Goal: Task Accomplishment & Management: Manage account settings

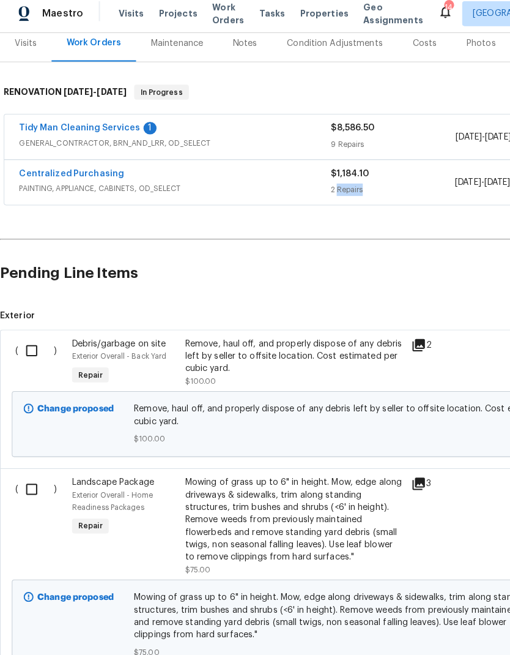
scroll to position [155, 0]
click at [41, 340] on input "checkbox" at bounding box center [35, 351] width 35 height 26
checkbox input "true"
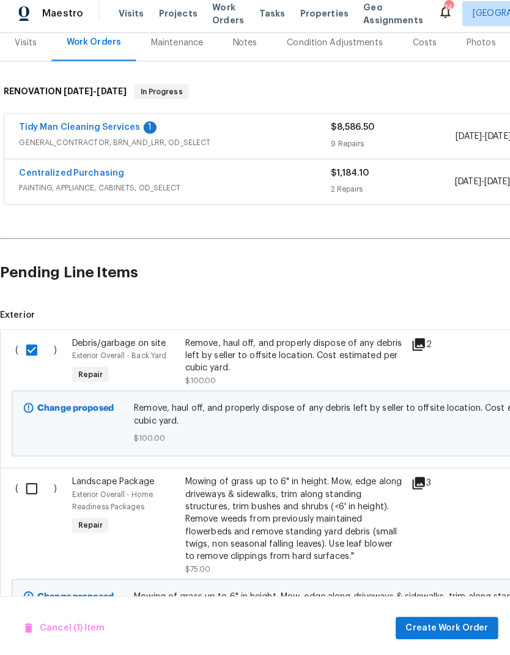
click at [32, 474] on input "checkbox" at bounding box center [35, 487] width 35 height 26
checkbox input "true"
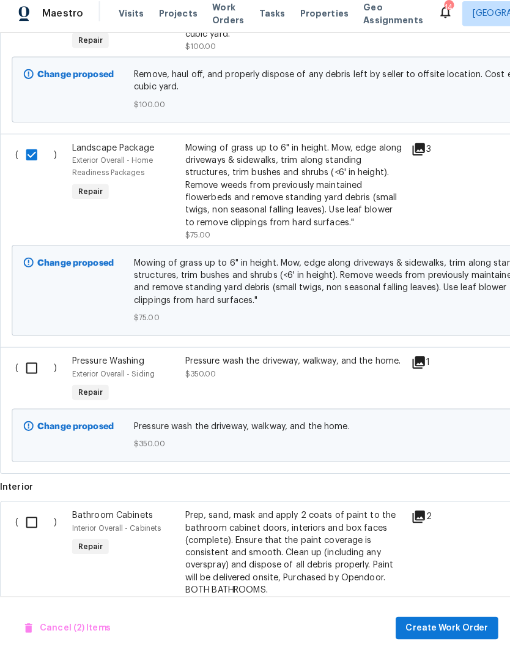
scroll to position [486, 0]
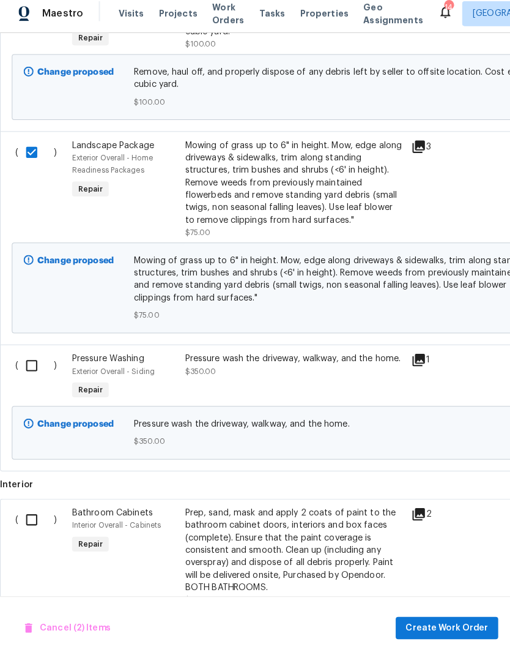
click at [34, 357] on input "checkbox" at bounding box center [35, 366] width 35 height 26
checkbox input "true"
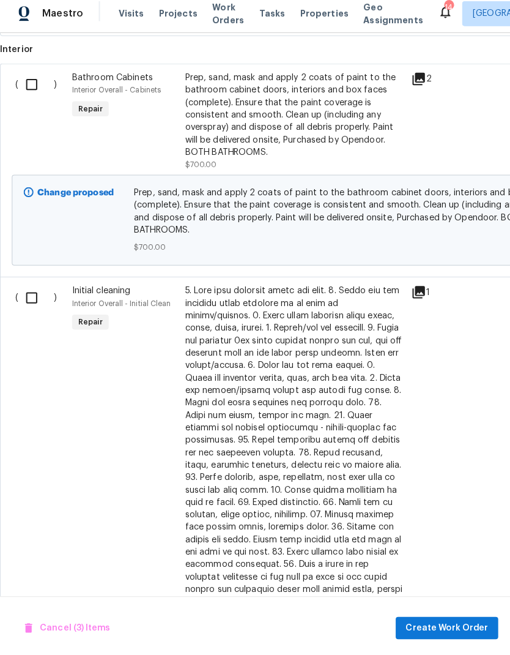
scroll to position [913, 0]
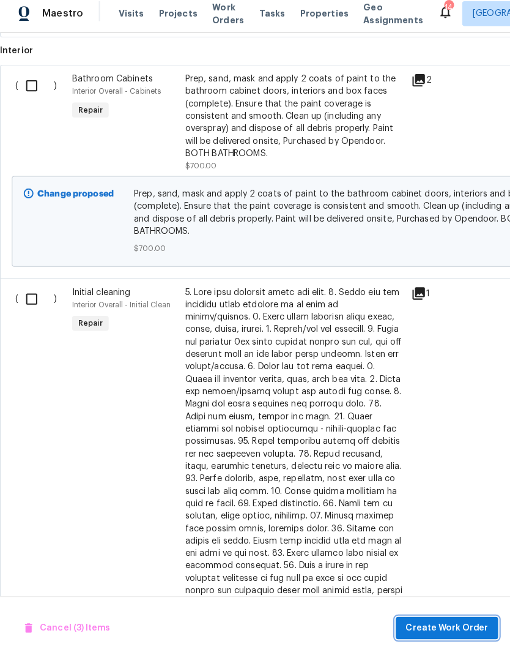
click at [455, 617] on span "Create Work Order" at bounding box center [440, 624] width 81 height 15
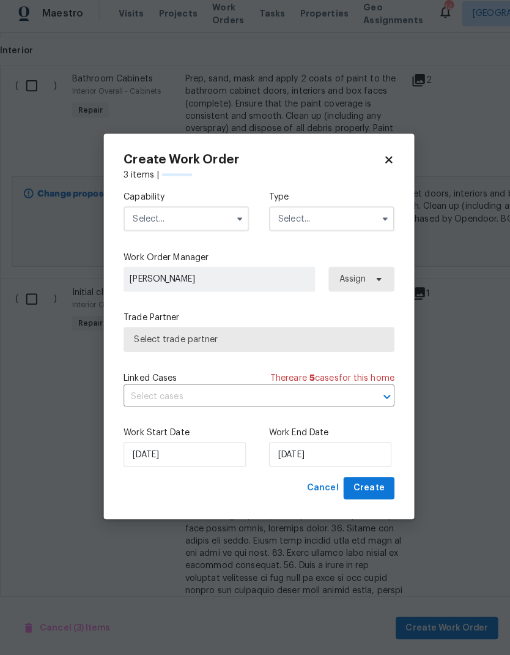
checkbox input "false"
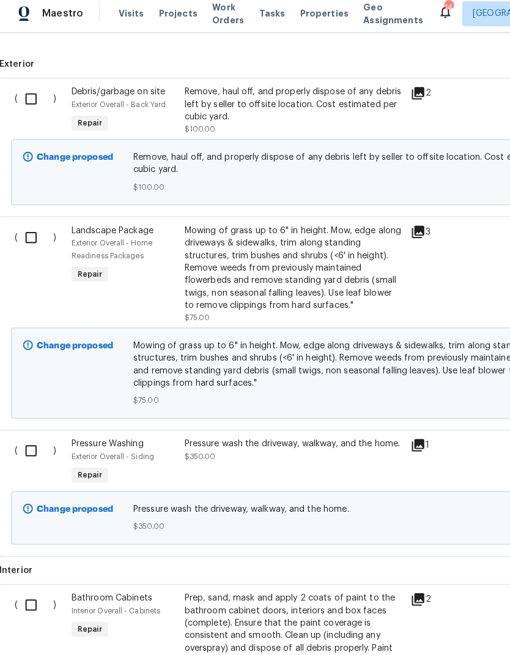
scroll to position [402, 1]
click at [30, 444] on input "checkbox" at bounding box center [35, 450] width 35 height 26
checkbox input "true"
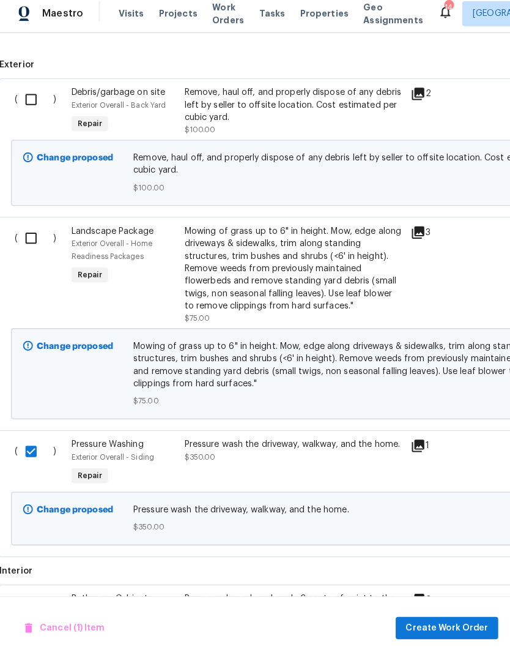
click at [33, 233] on input "checkbox" at bounding box center [35, 241] width 35 height 26
checkbox input "true"
click at [31, 95] on input "checkbox" at bounding box center [35, 104] width 35 height 26
checkbox input "true"
click at [447, 617] on span "Create Work Order" at bounding box center [440, 624] width 81 height 15
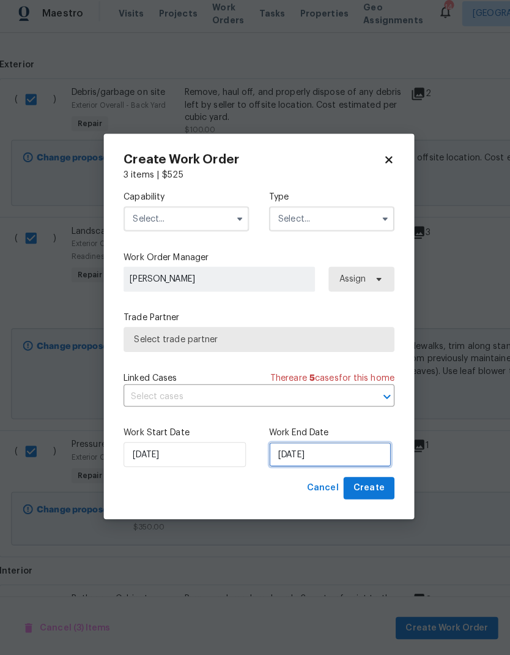
click at [314, 448] on input "[DATE]" at bounding box center [325, 453] width 121 height 24
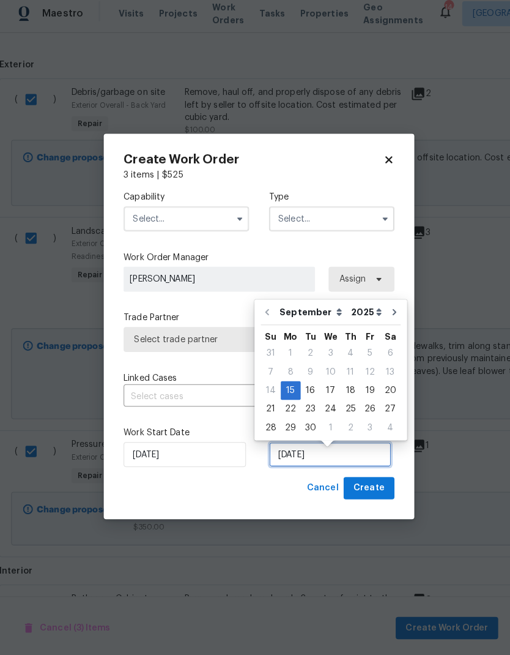
scroll to position [6, 0]
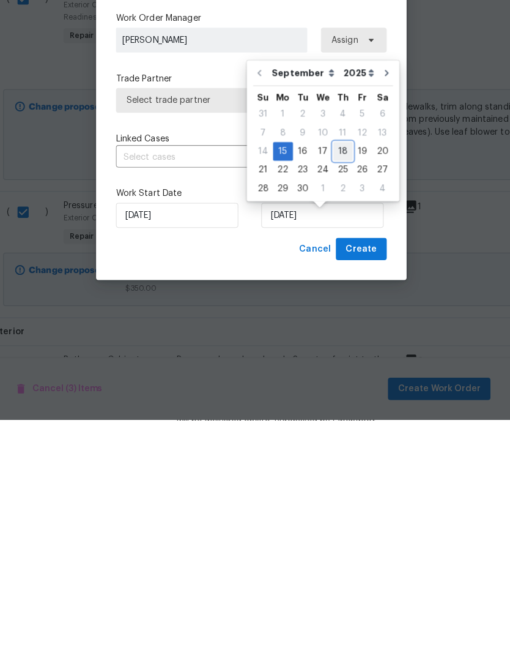
click at [336, 382] on div "18" at bounding box center [345, 390] width 19 height 17
type input "[DATE]"
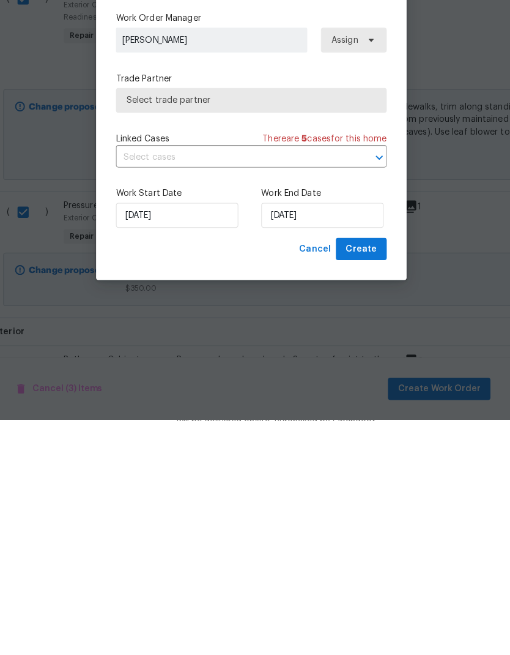
scroll to position [49, 0]
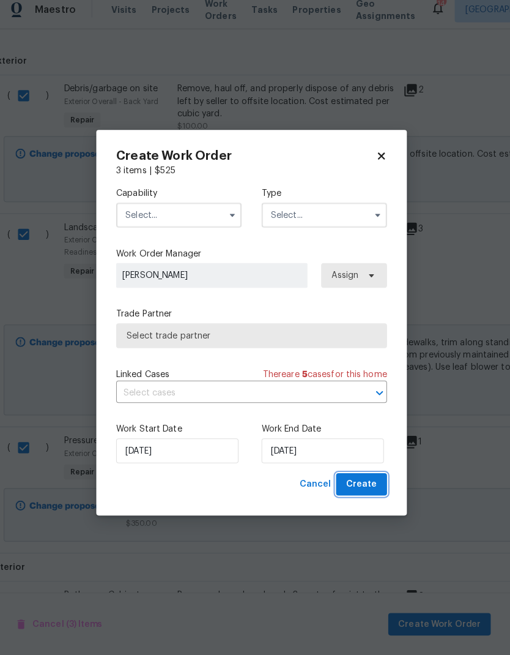
click at [366, 479] on span "Create" at bounding box center [363, 486] width 31 height 15
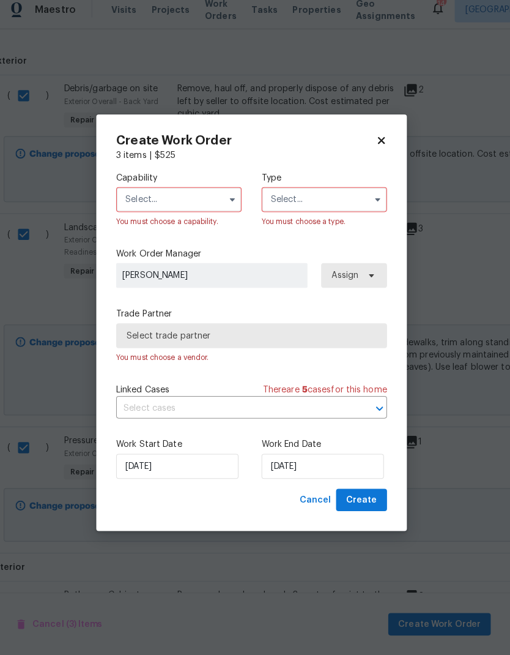
click at [212, 194] on input "text" at bounding box center [184, 206] width 124 height 24
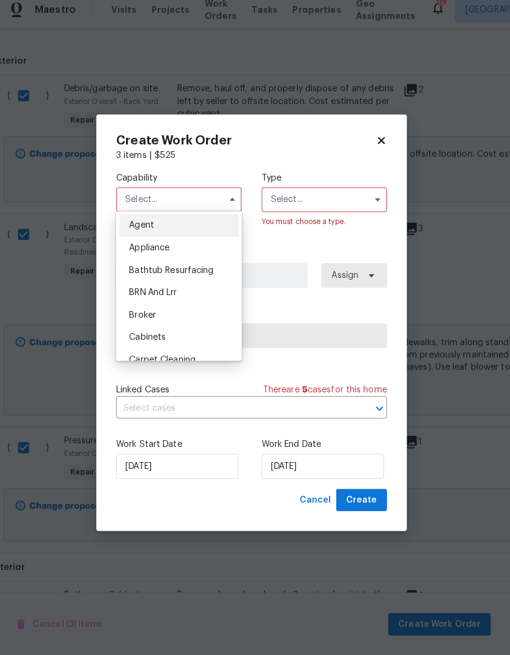
click at [205, 197] on input "text" at bounding box center [184, 206] width 124 height 24
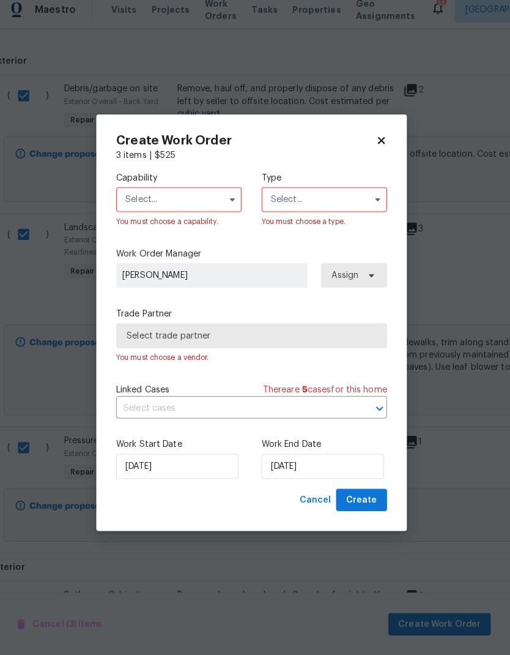
click at [205, 196] on input "text" at bounding box center [184, 206] width 124 height 24
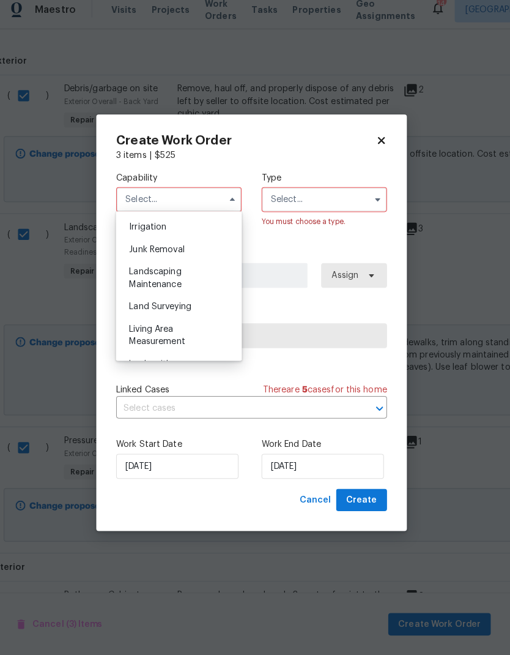
scroll to position [760, 0]
click at [351, 194] on input "text" at bounding box center [327, 206] width 124 height 24
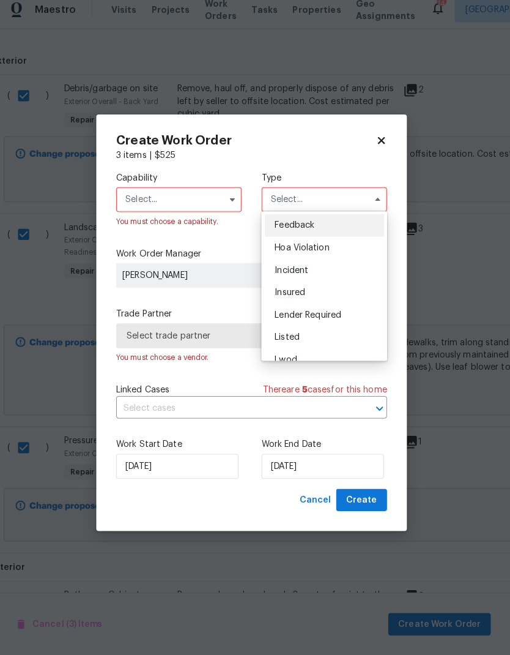
click at [216, 194] on input "text" at bounding box center [184, 206] width 124 height 24
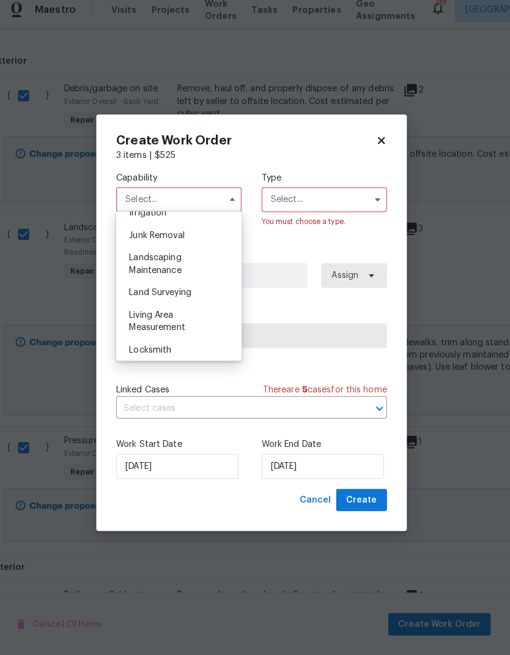
scroll to position [760, 0]
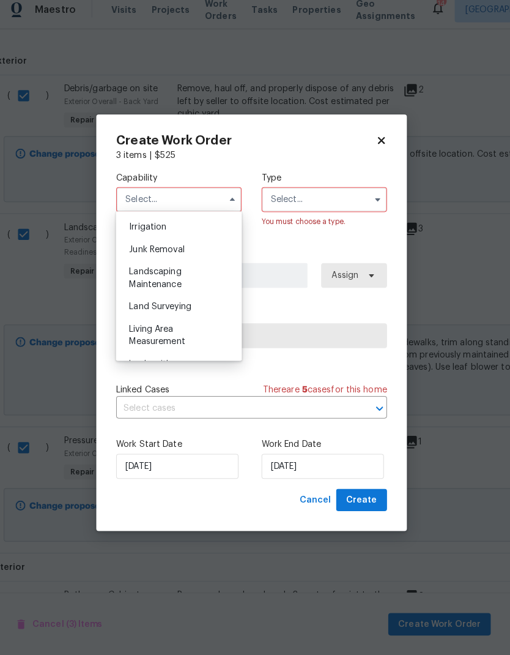
click at [158, 273] on span "Landscaping Maintenance" at bounding box center [160, 283] width 51 height 21
type input "Landscaping Maintenance"
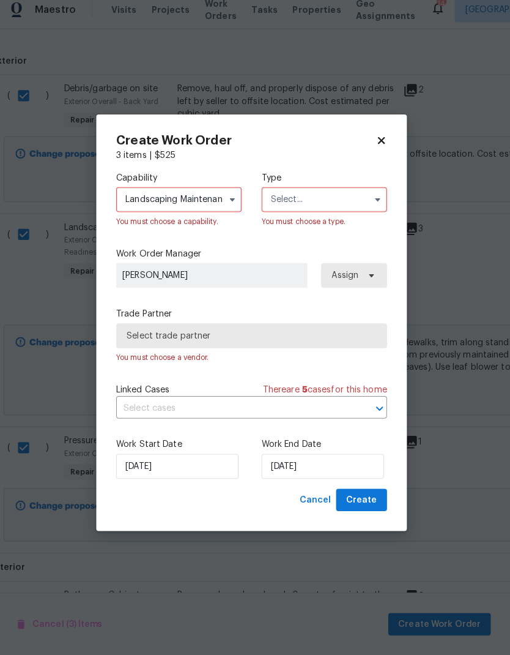
click at [359, 197] on input "text" at bounding box center [327, 206] width 124 height 24
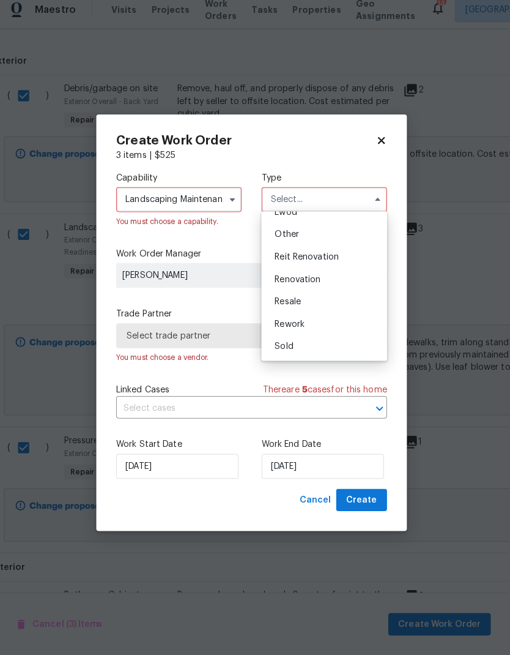
scroll to position [146, 0]
click at [314, 280] on span "Renovation" at bounding box center [300, 284] width 45 height 9
type input "Renovation"
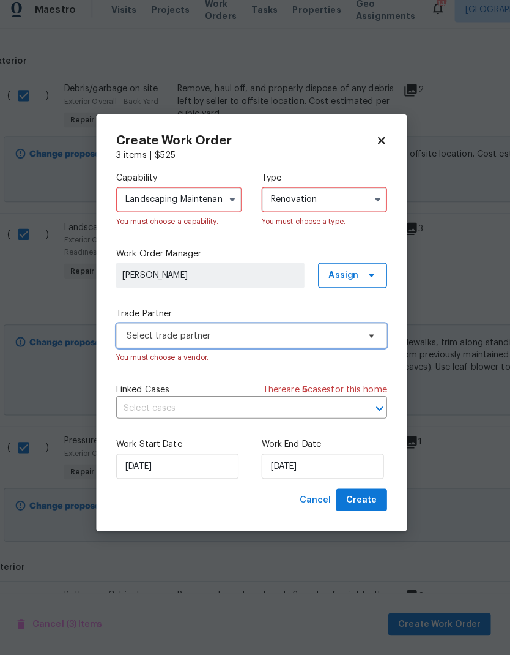
click at [344, 338] on span "Select trade partner" at bounding box center [255, 340] width 267 height 24
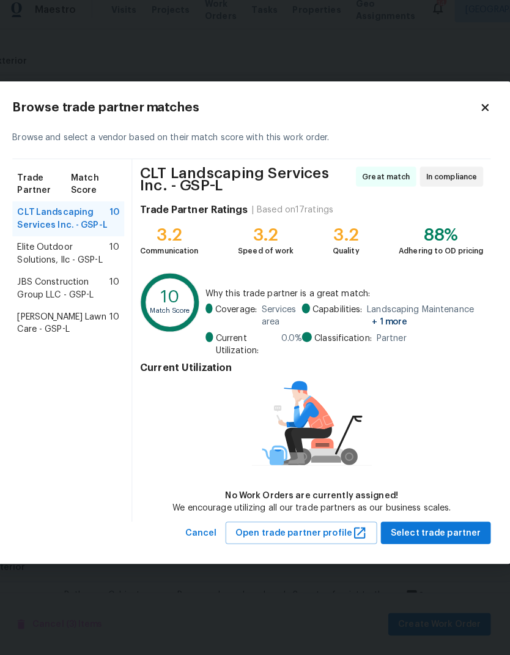
click at [37, 290] on span "JBS Construction Group LLC - GSP-L" at bounding box center [69, 293] width 91 height 24
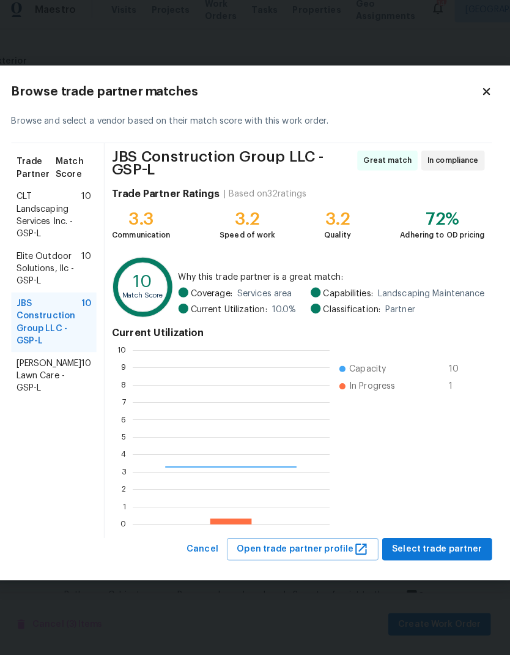
scroll to position [171, 194]
click at [420, 548] on button "Select trade partner" at bounding box center [438, 550] width 108 height 23
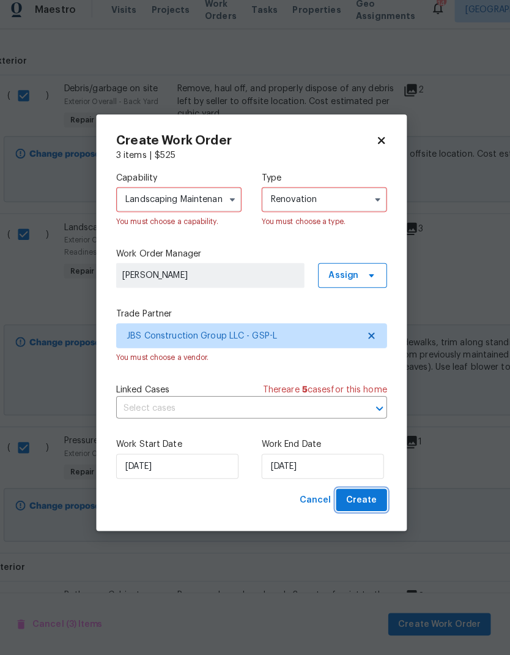
click at [354, 503] on button "Create" at bounding box center [363, 502] width 50 height 23
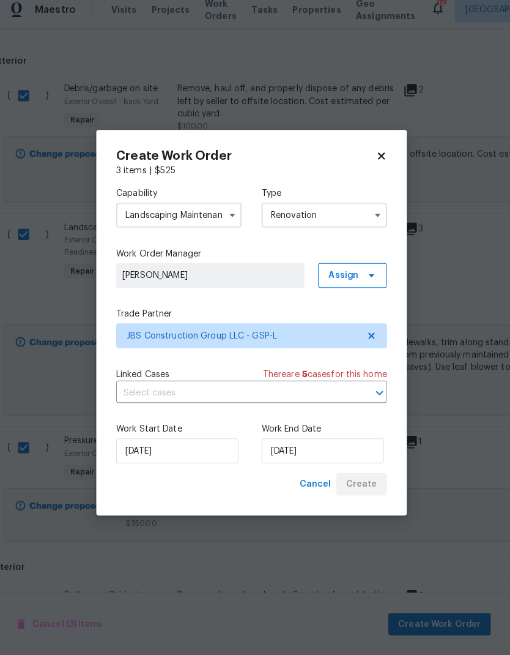
click at [362, 499] on div "Create Work Order 3 items | $ 525 Capability Landscaping Maintenance Type Renov…" at bounding box center [255, 328] width 306 height 380
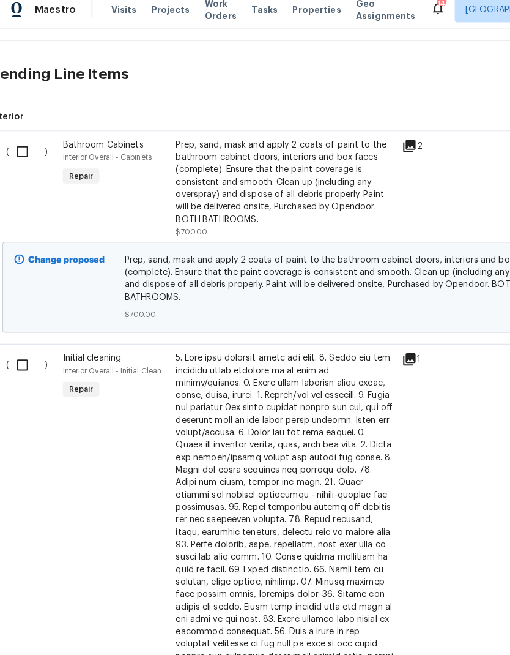
scroll to position [392, 2]
click at [21, 356] on input "checkbox" at bounding box center [33, 369] width 35 height 26
checkbox input "true"
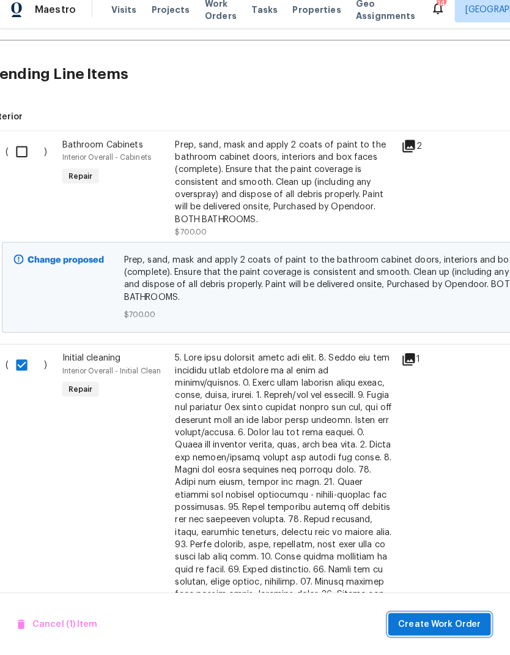
click at [456, 617] on span "Create Work Order" at bounding box center [440, 624] width 81 height 15
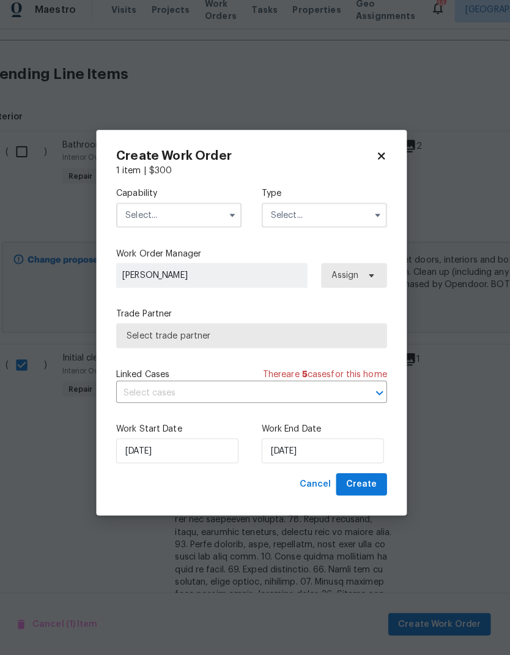
click at [194, 209] on input "text" at bounding box center [184, 221] width 124 height 24
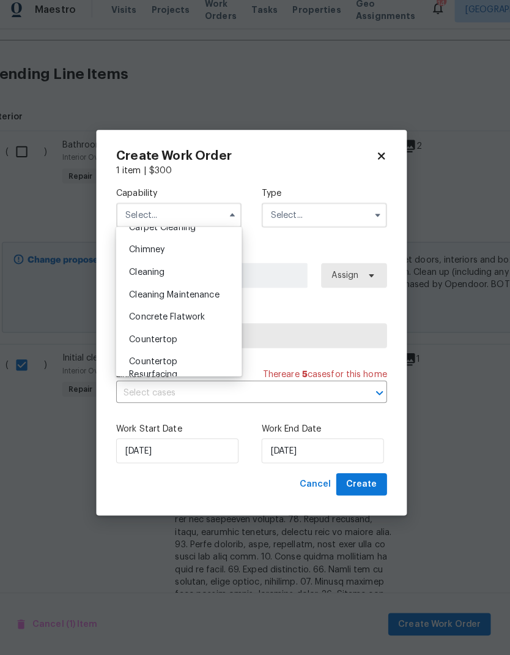
scroll to position [145, 0]
click at [164, 274] on div "Cleaning" at bounding box center [183, 278] width 117 height 22
type input "Cleaning"
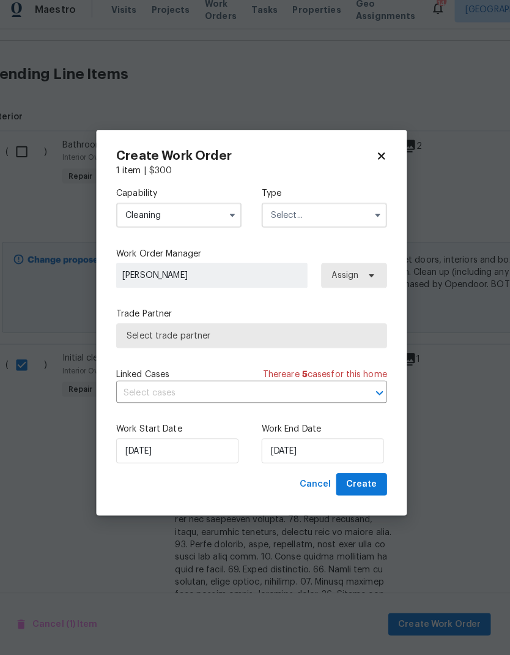
click at [346, 210] on input "text" at bounding box center [327, 221] width 124 height 24
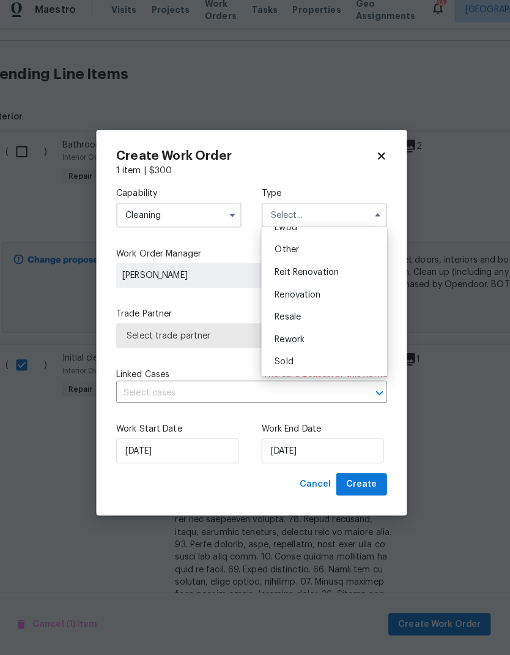
scroll to position [146, 0]
click at [317, 292] on div "Renovation" at bounding box center [326, 300] width 117 height 22
type input "Renovation"
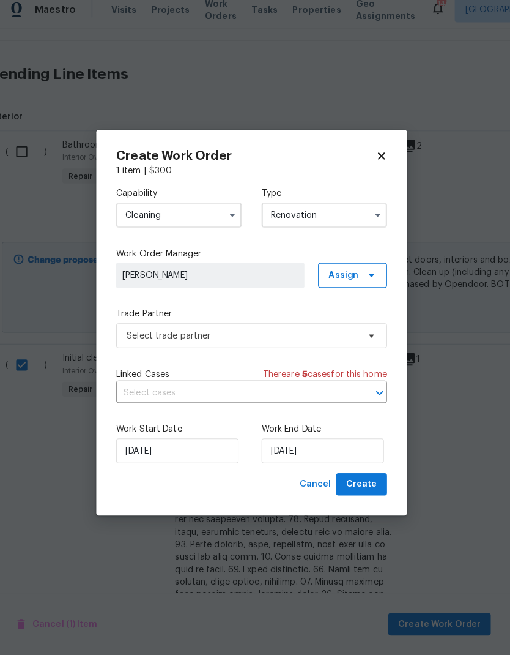
scroll to position [0, 0]
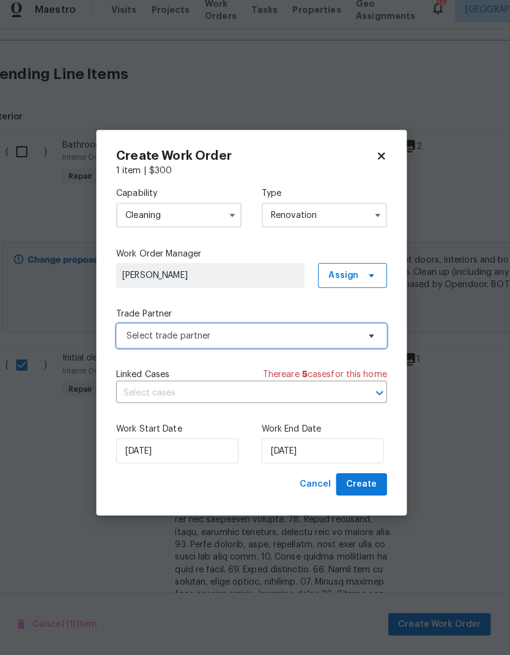
click at [342, 339] on span "Select trade partner" at bounding box center [255, 340] width 267 height 24
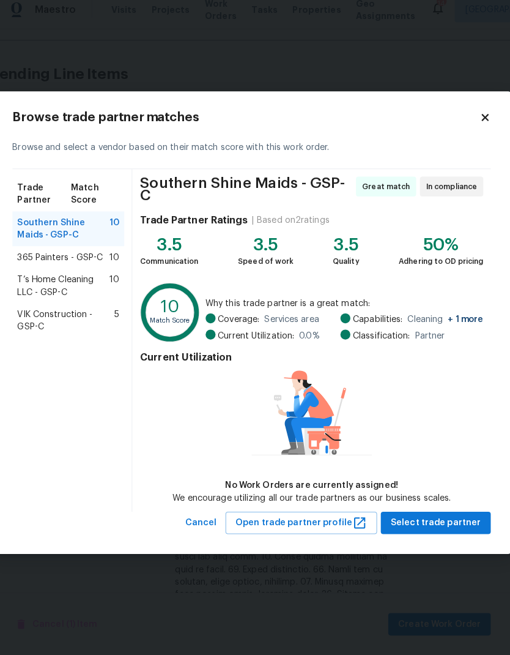
click at [30, 257] on span "365 Painters - GSP-C" at bounding box center [66, 263] width 84 height 12
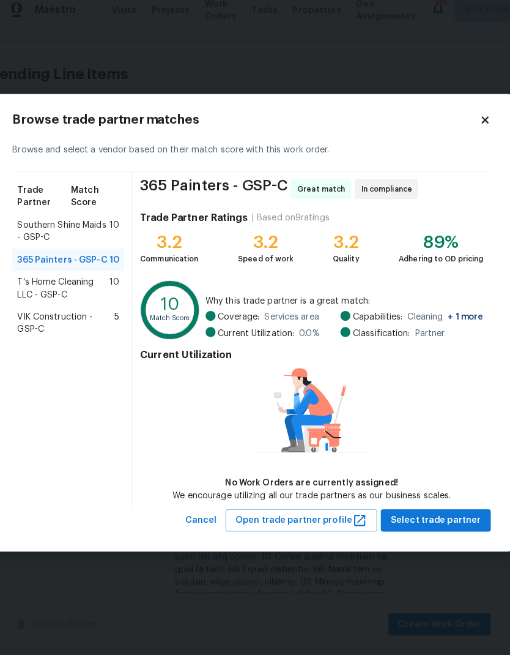
click at [32, 281] on span "T’s Home Cleaning LLC - GSP-C" at bounding box center [69, 293] width 91 height 24
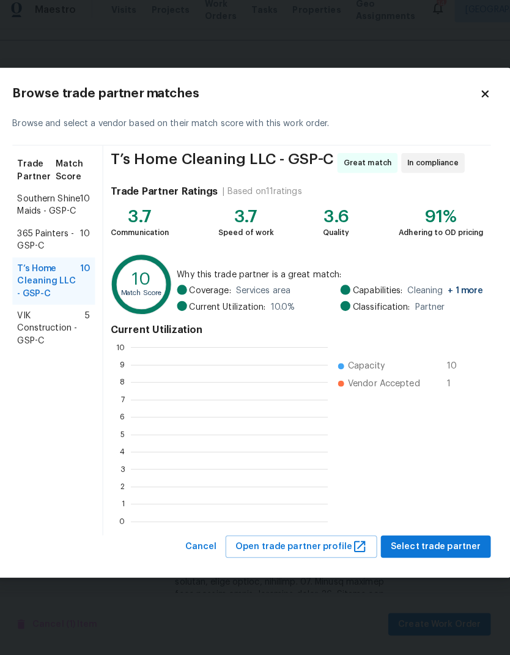
scroll to position [1, 1]
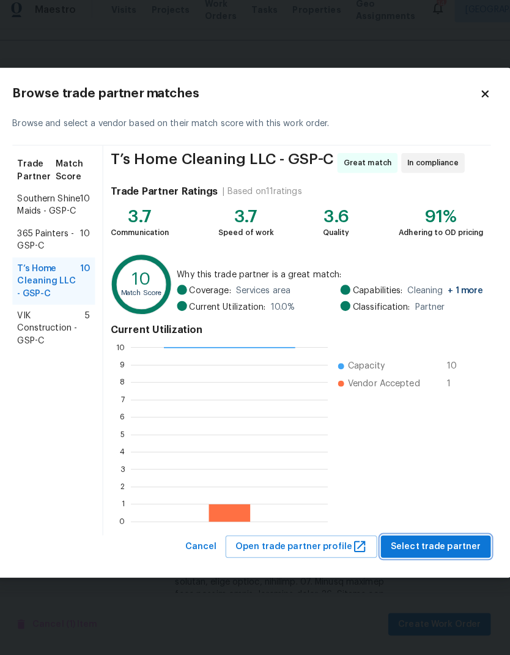
click at [444, 544] on span "Select trade partner" at bounding box center [436, 547] width 89 height 15
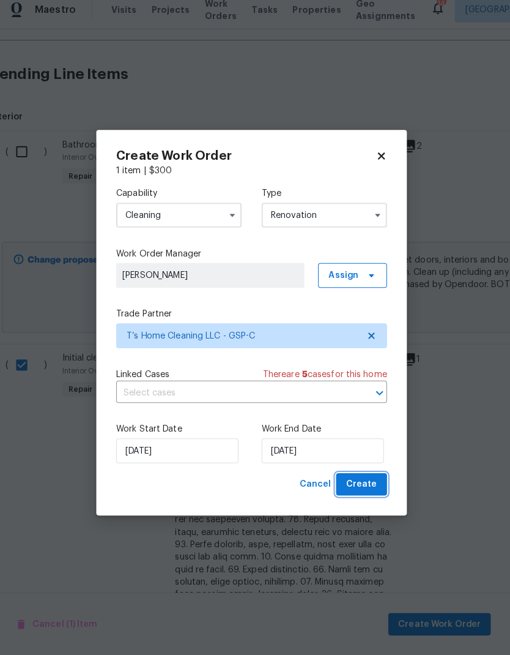
click at [352, 480] on span "Create" at bounding box center [363, 486] width 31 height 15
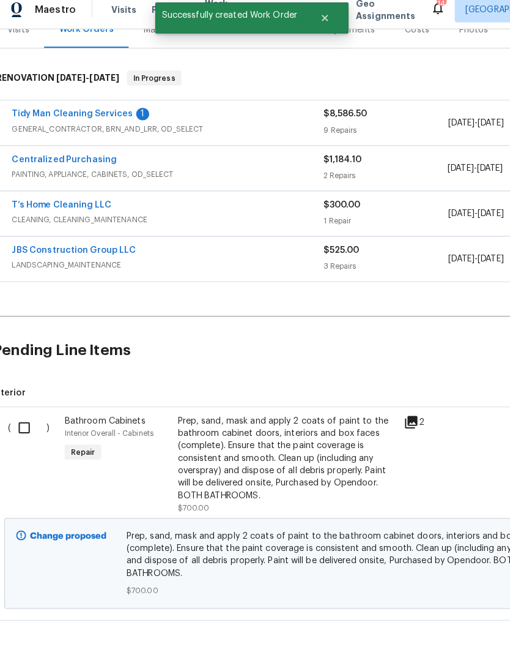
scroll to position [165, 0]
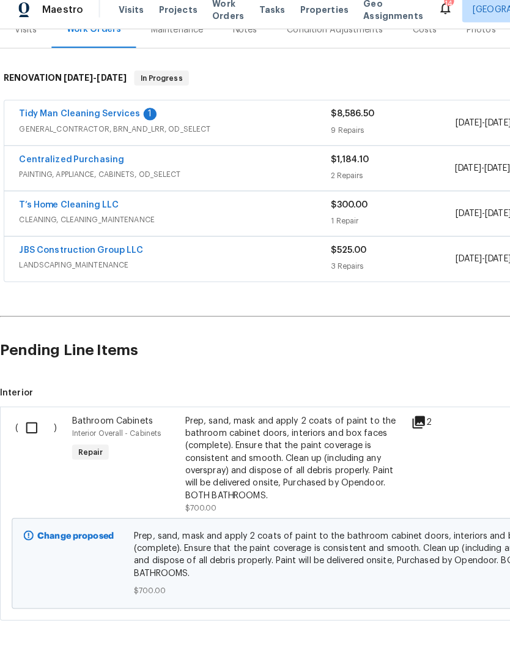
click at [145, 499] on div "Bathroom Cabinets Interior Overall - Cabinets Repair" at bounding box center [122, 466] width 111 height 105
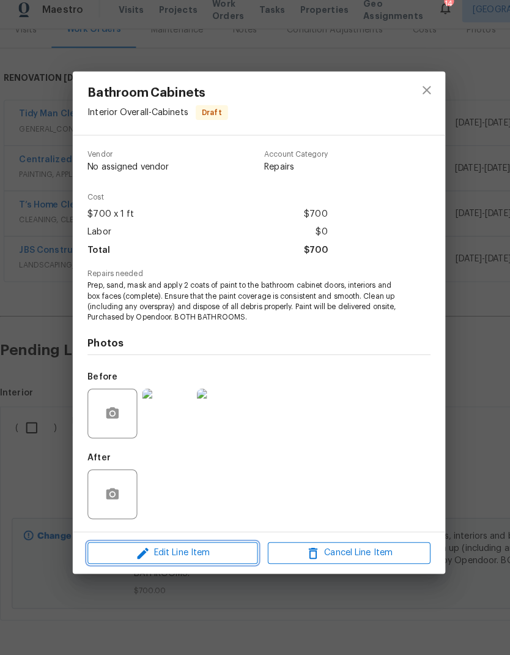
click at [188, 546] on span "Edit Line Item" at bounding box center [170, 553] width 160 height 15
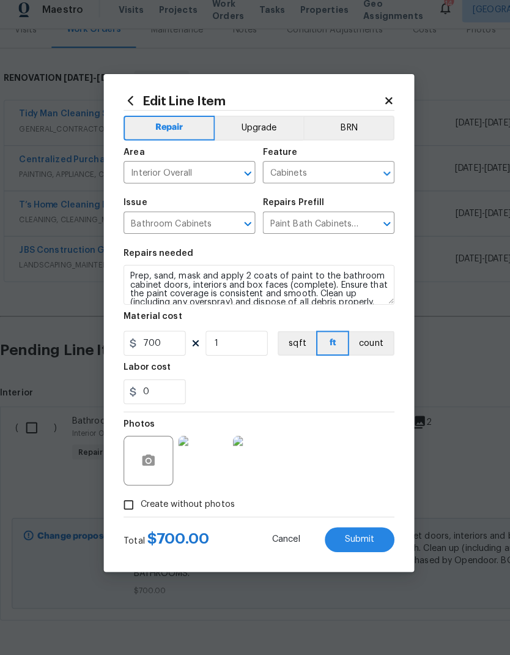
click at [275, 131] on button "Upgrade" at bounding box center [255, 136] width 87 height 24
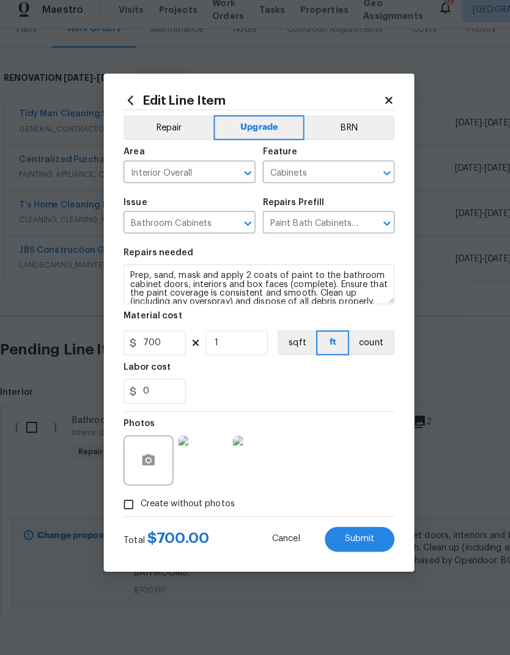
scroll to position [49, 0]
click at [361, 536] on span "Submit" at bounding box center [354, 540] width 29 height 9
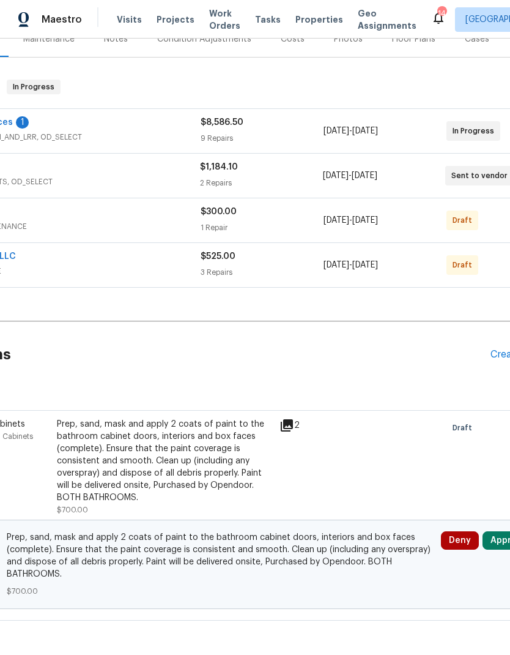
scroll to position [149, 143]
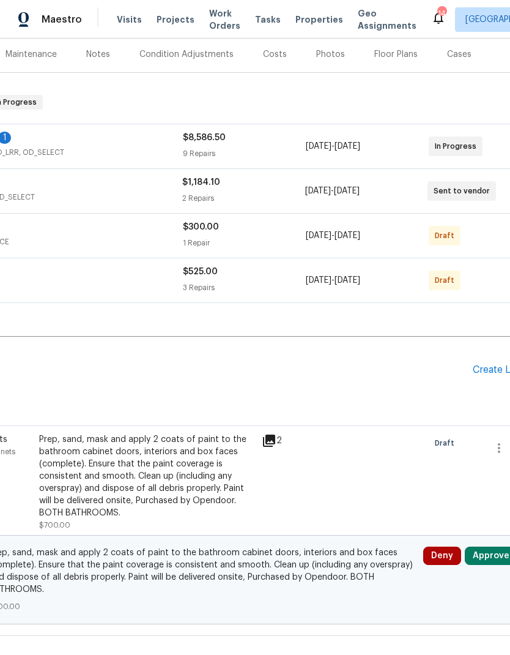
click at [487, 369] on div "Create Line Item" at bounding box center [510, 370] width 75 height 12
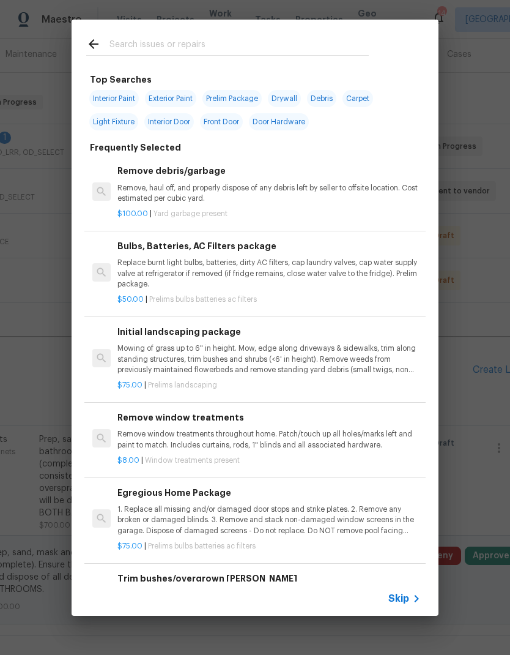
click at [198, 45] on input "text" at bounding box center [239, 46] width 259 height 18
type input "Carpet"
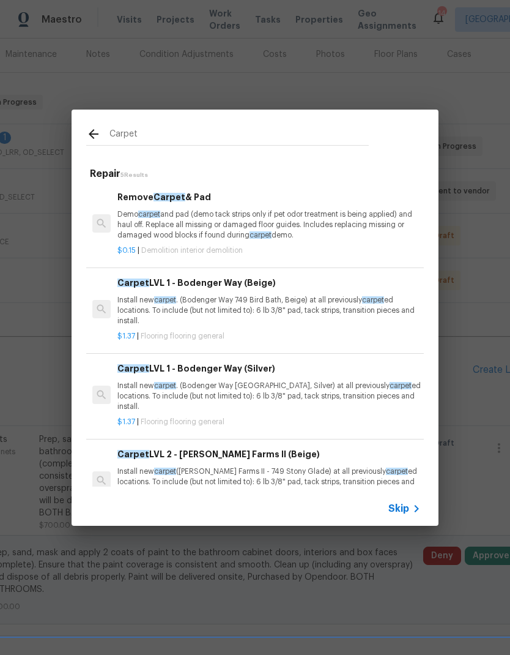
click at [288, 300] on p "Install new carpet . (Bodenger Way 749 Bird Bath, Beige) at all previously carp…" at bounding box center [268, 310] width 303 height 31
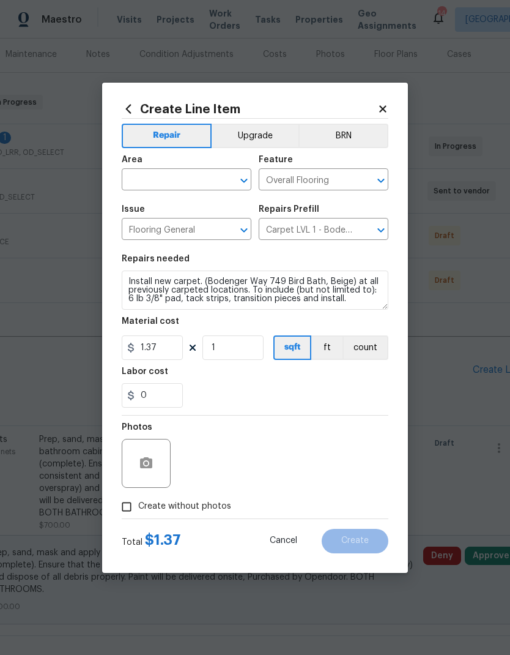
click at [220, 174] on div at bounding box center [236, 180] width 32 height 17
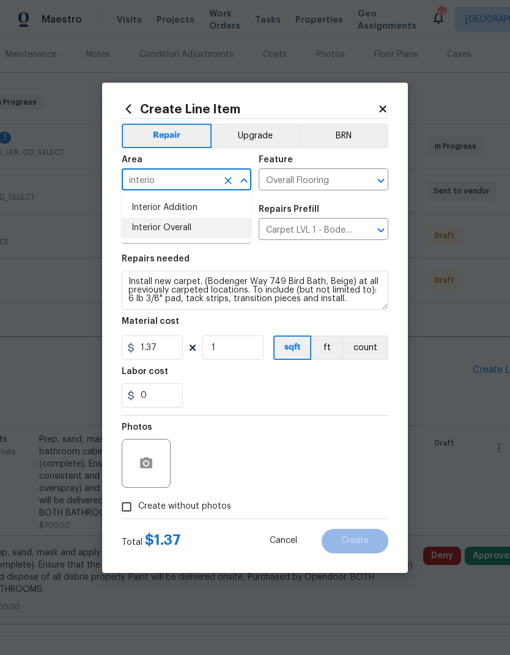
click at [179, 224] on li "Interior Overall" at bounding box center [187, 228] width 130 height 20
type input "Interior Overall"
click at [156, 339] on input "1.37" at bounding box center [152, 347] width 61 height 24
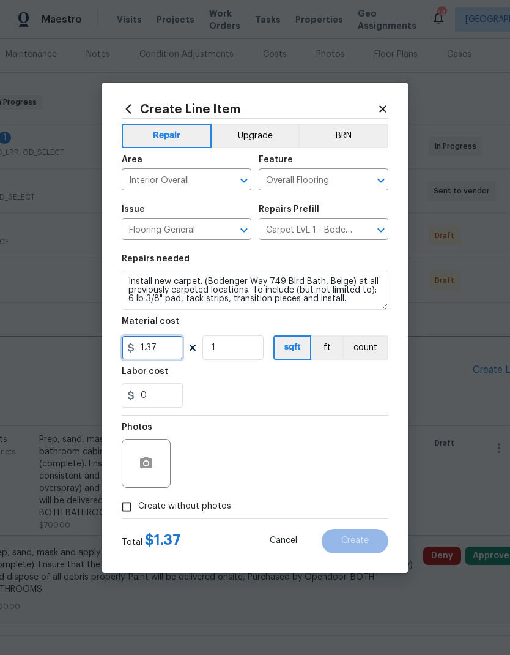
click at [156, 330] on div "Material cost" at bounding box center [255, 325] width 267 height 16
type input "1500"
click at [255, 376] on div "Labor cost" at bounding box center [255, 375] width 267 height 16
click at [119, 509] on input "Create without photos" at bounding box center [126, 506] width 23 height 23
checkbox input "true"
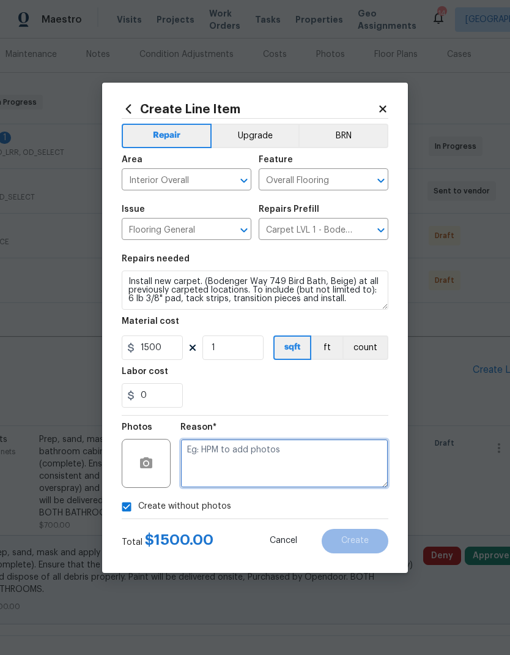
click at [212, 453] on textarea at bounding box center [284, 463] width 208 height 49
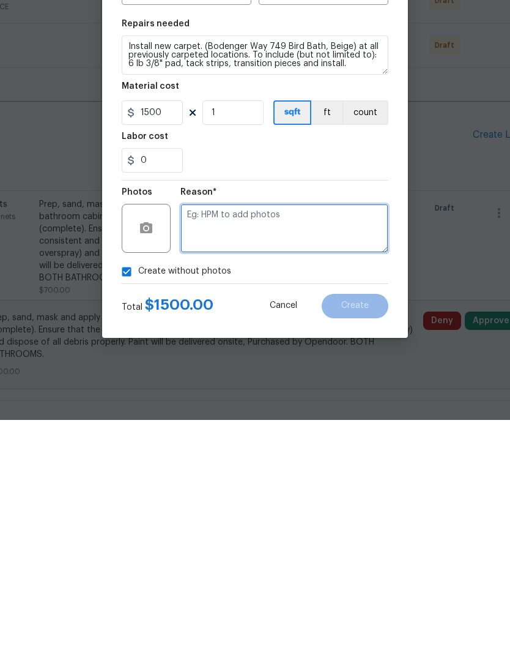
type textarea "N"
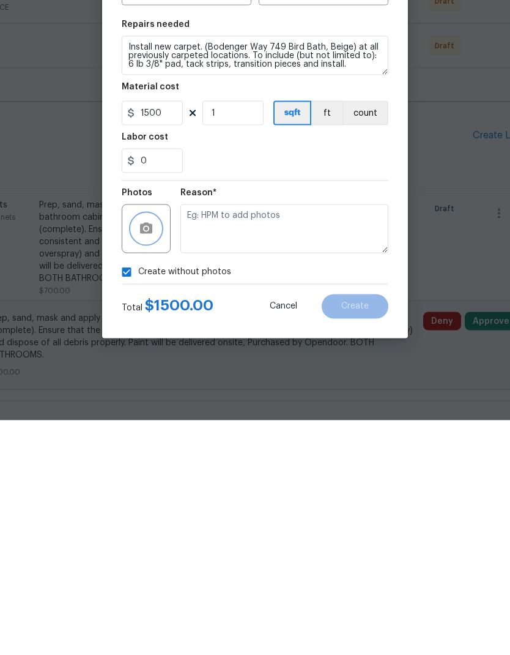
click at [143, 448] on button "button" at bounding box center [146, 462] width 29 height 29
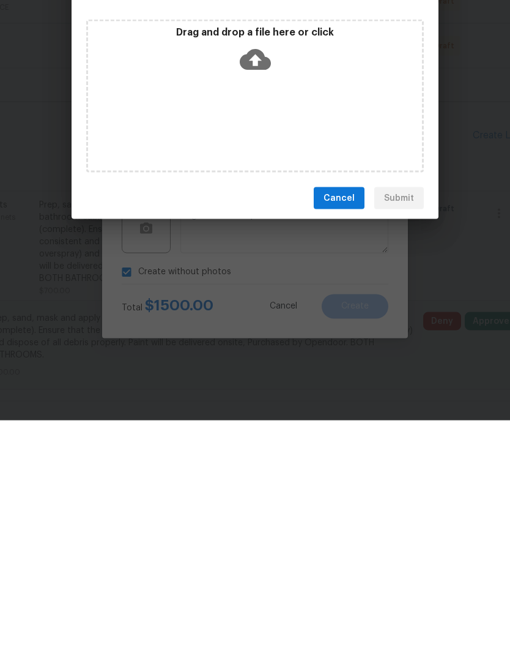
scroll to position [49, 0]
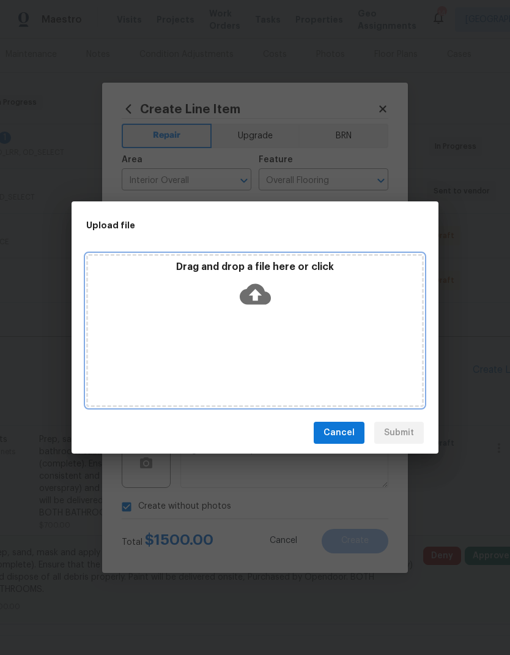
click at [270, 292] on icon at bounding box center [255, 293] width 31 height 31
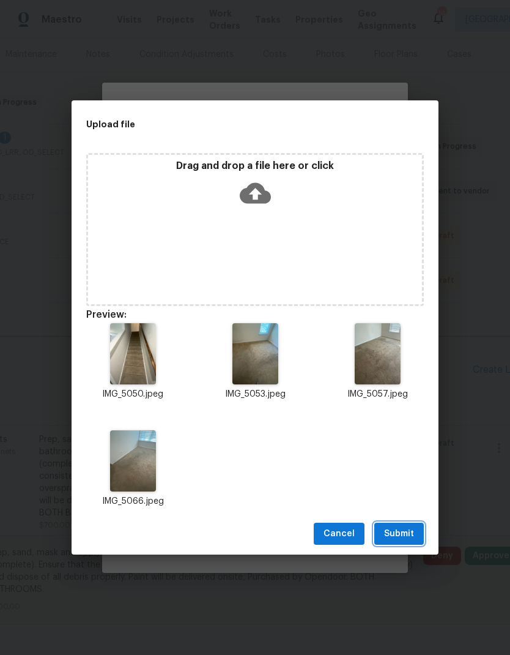
click at [412, 534] on span "Submit" at bounding box center [399, 533] width 30 height 15
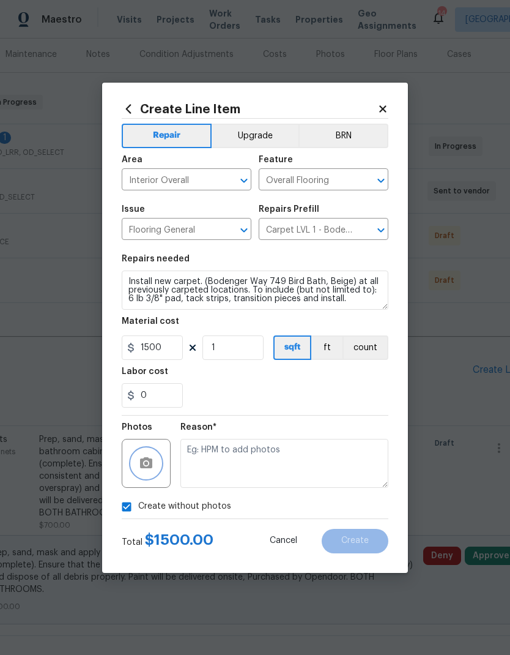
checkbox input "false"
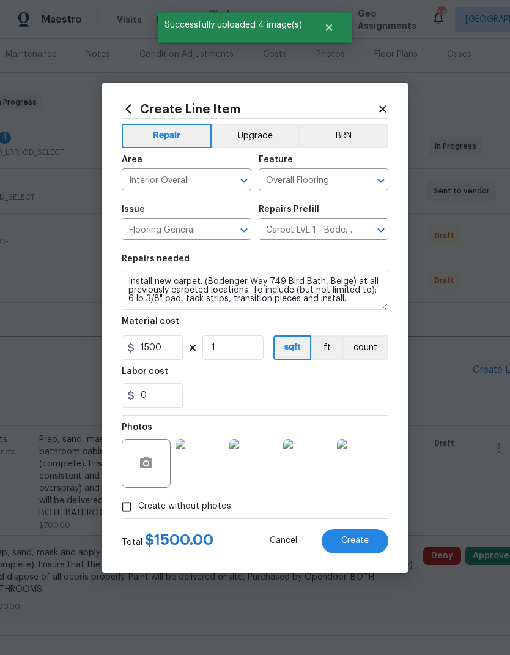
click at [364, 543] on span "Create" at bounding box center [355, 540] width 28 height 9
type input "0"
checkbox input "true"
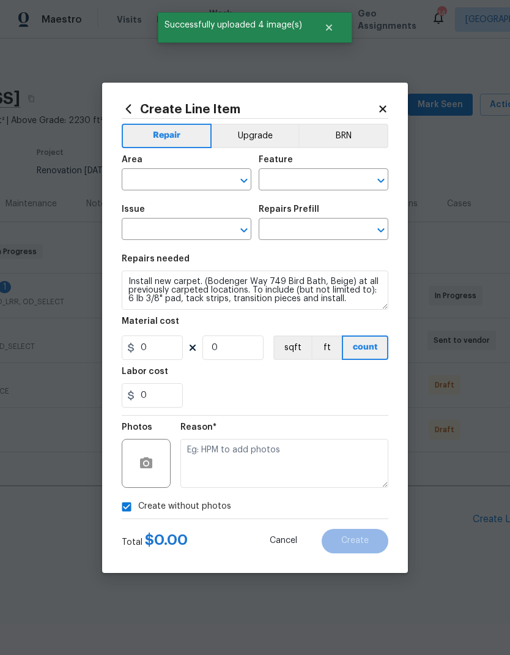
scroll to position [0, 143]
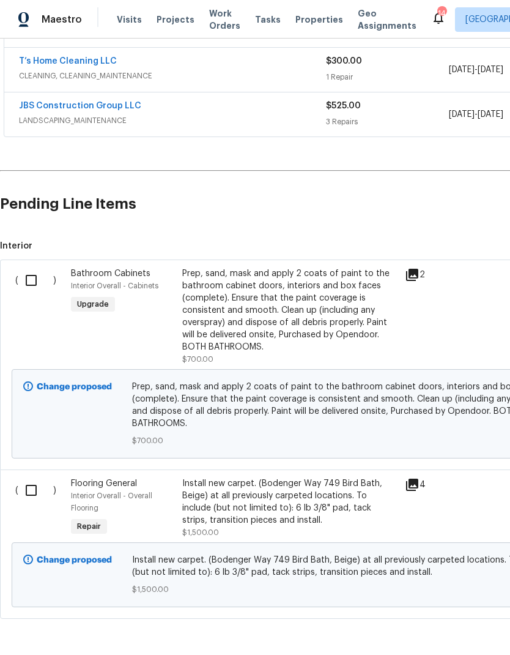
scroll to position [314, 0]
click at [37, 497] on input "checkbox" at bounding box center [35, 491] width 35 height 26
checkbox input "true"
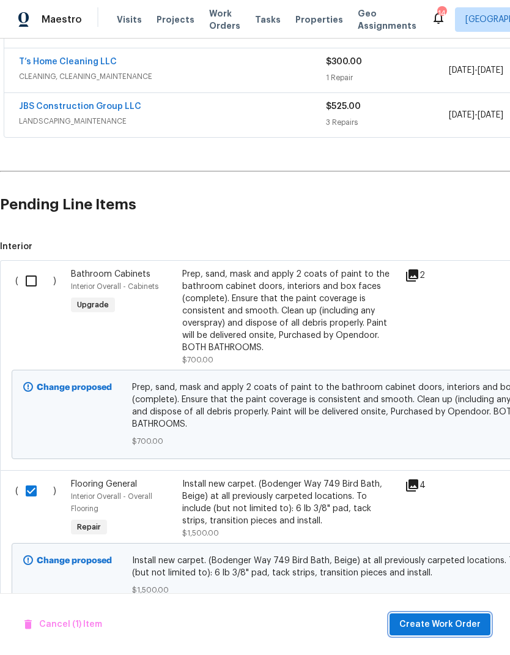
click at [448, 628] on span "Create Work Order" at bounding box center [440, 624] width 81 height 15
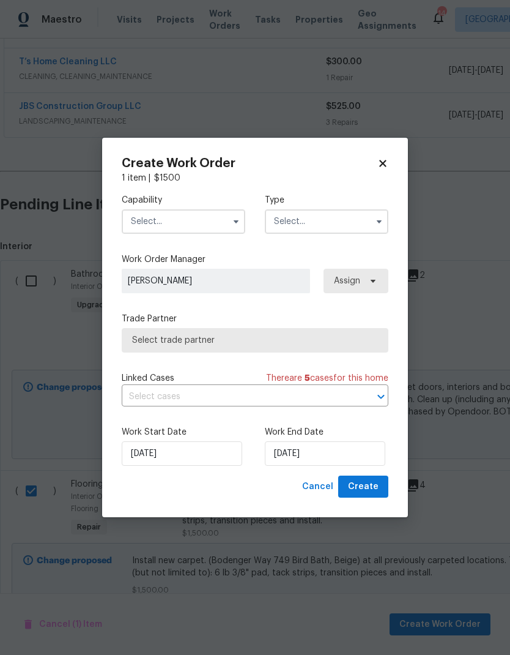
click at [158, 214] on input "text" at bounding box center [184, 221] width 124 height 24
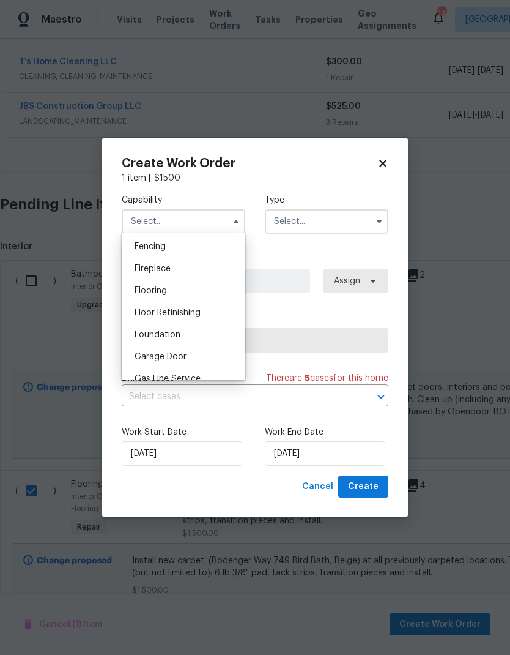
scroll to position [432, 0]
click at [143, 288] on span "Flooring" at bounding box center [151, 290] width 32 height 9
type input "Flooring"
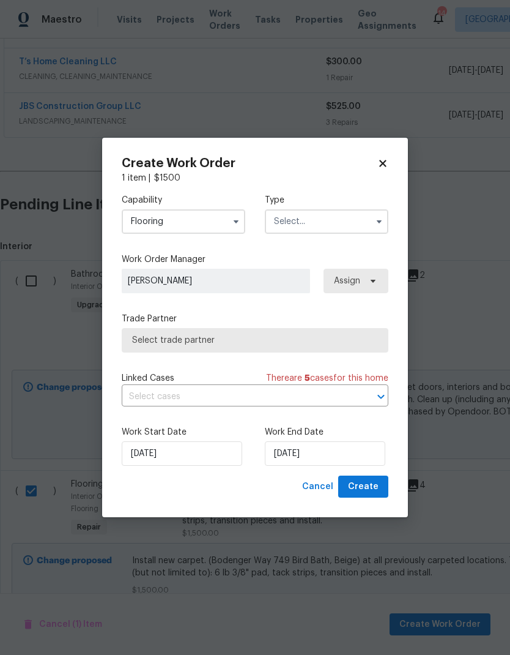
click at [298, 221] on input "text" at bounding box center [327, 221] width 124 height 24
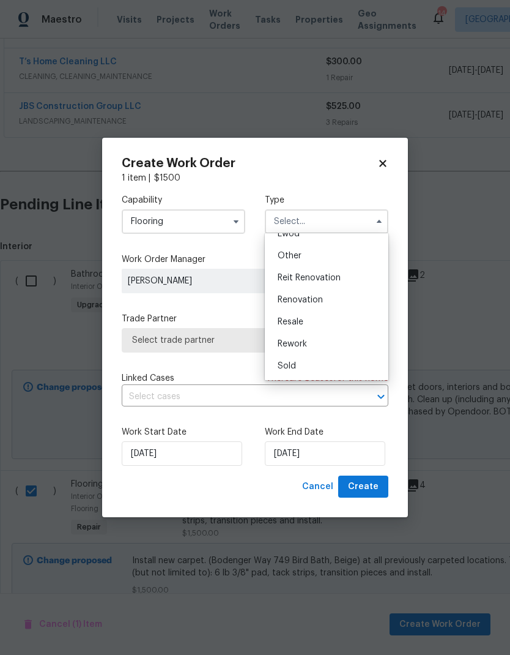
scroll to position [146, 0]
click at [289, 297] on span "Renovation" at bounding box center [300, 300] width 45 height 9
type input "Renovation"
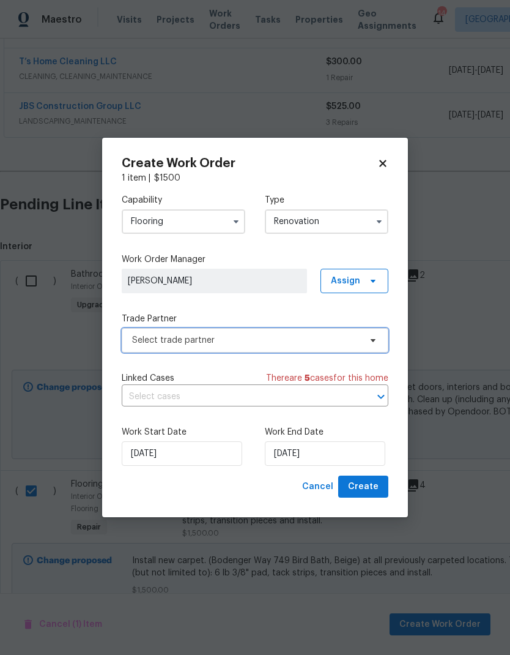
click at [253, 338] on span "Select trade partner" at bounding box center [246, 340] width 228 height 12
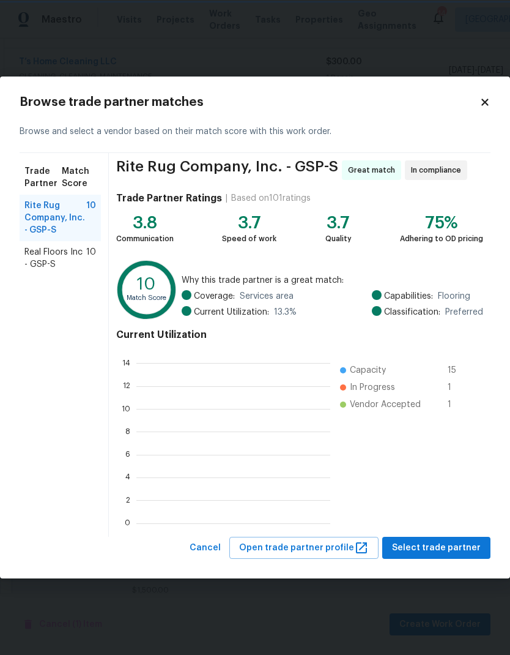
scroll to position [171, 194]
click at [42, 261] on span "Real Floors Inc - GSP-S" at bounding box center [55, 258] width 62 height 24
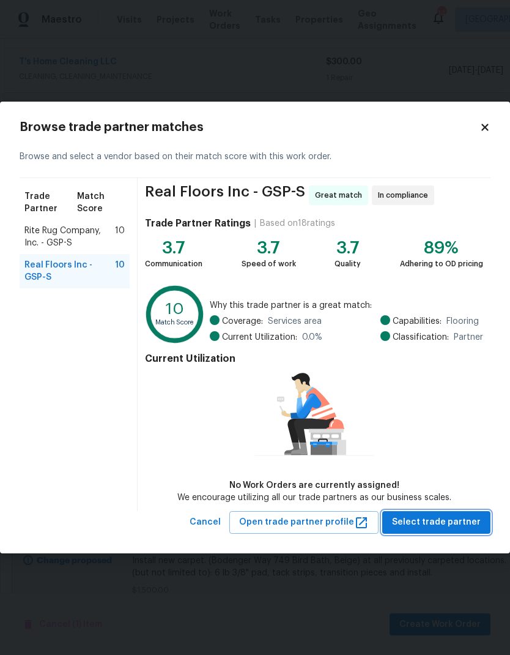
click at [452, 521] on span "Select trade partner" at bounding box center [436, 522] width 89 height 15
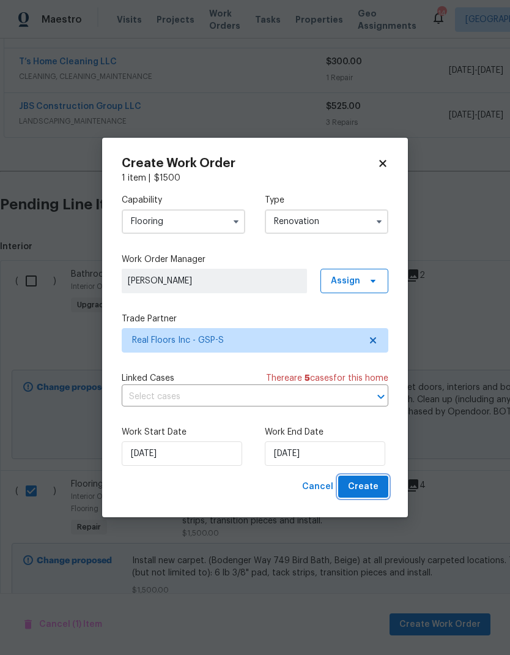
click at [372, 491] on span "Create" at bounding box center [363, 486] width 31 height 15
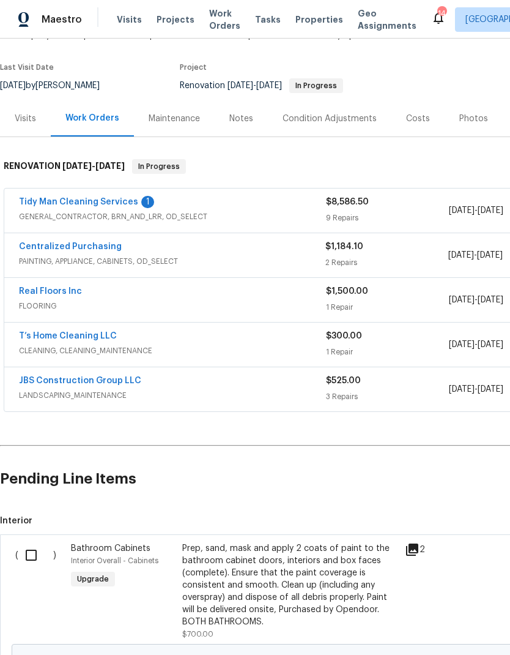
scroll to position [87, 0]
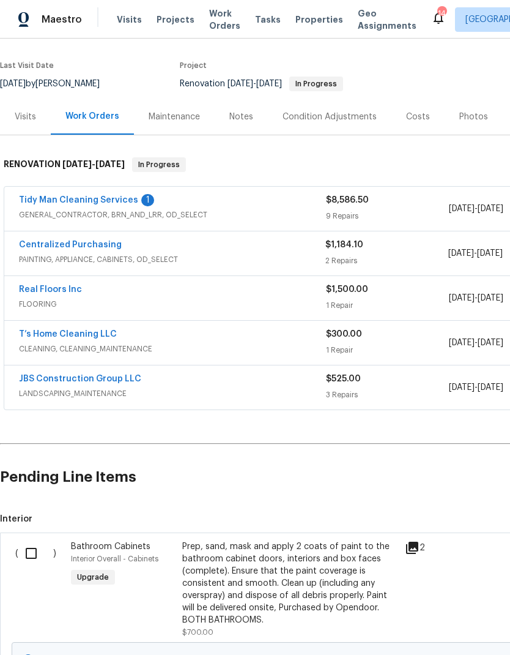
click at [366, 203] on span "$8,586.50" at bounding box center [347, 200] width 43 height 9
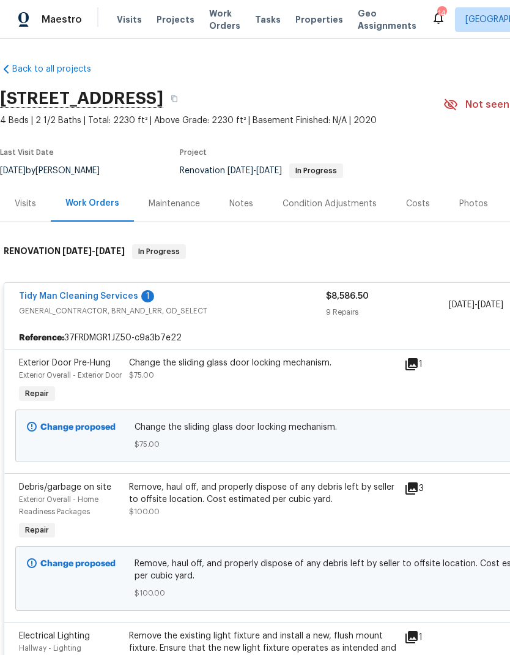
scroll to position [0, 0]
click at [124, 300] on link "Tidy Man Cleaning Services" at bounding box center [78, 296] width 119 height 9
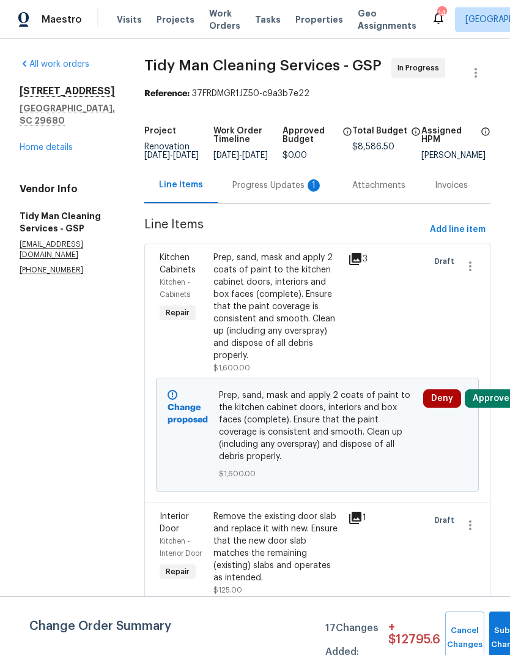
click at [308, 191] on div "1" at bounding box center [314, 185] width 12 height 12
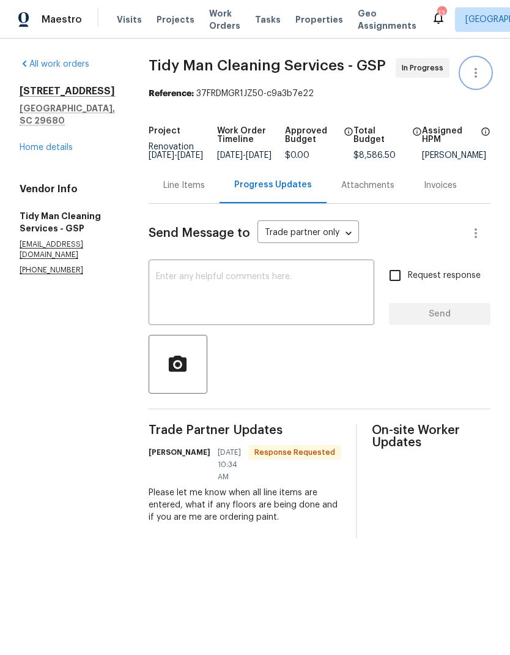
click at [475, 79] on icon "button" at bounding box center [476, 72] width 15 height 15
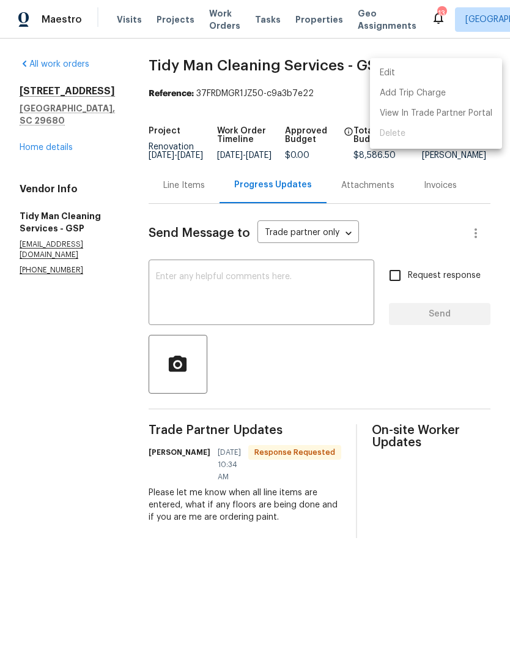
click at [445, 73] on li "Edit" at bounding box center [436, 73] width 132 height 20
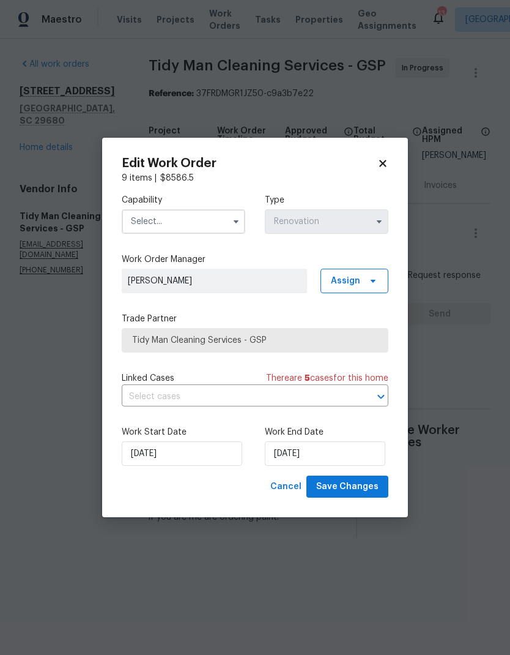
click at [352, 436] on label "Work End Date" at bounding box center [327, 432] width 124 height 12
click at [336, 450] on input "[DATE]" at bounding box center [325, 453] width 121 height 24
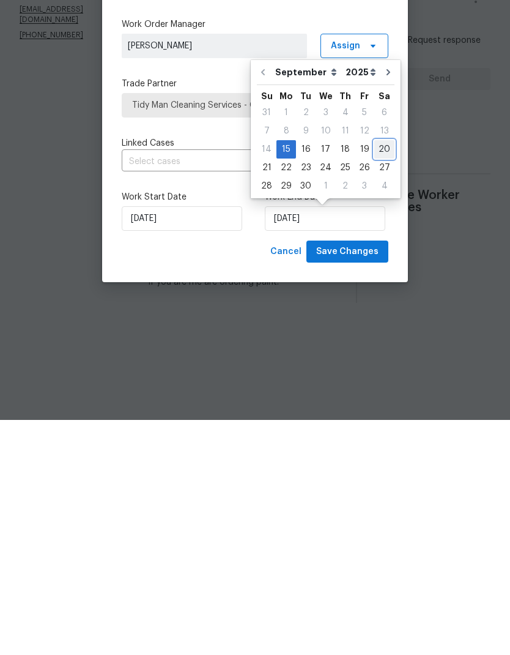
click at [379, 376] on div "20" at bounding box center [384, 384] width 20 height 17
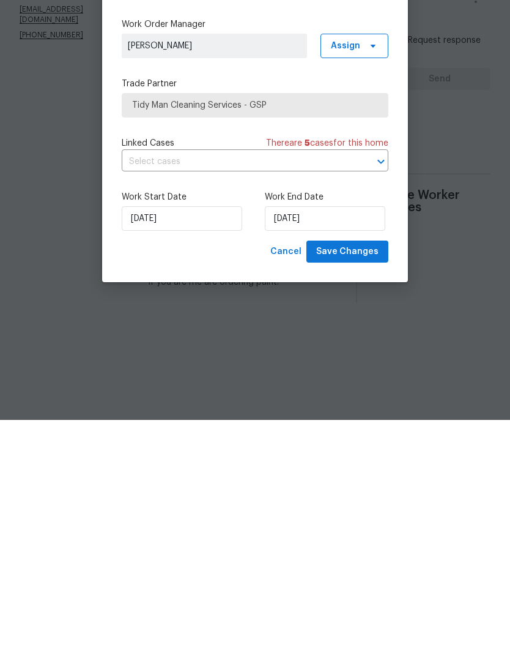
type input "9/20/2025"
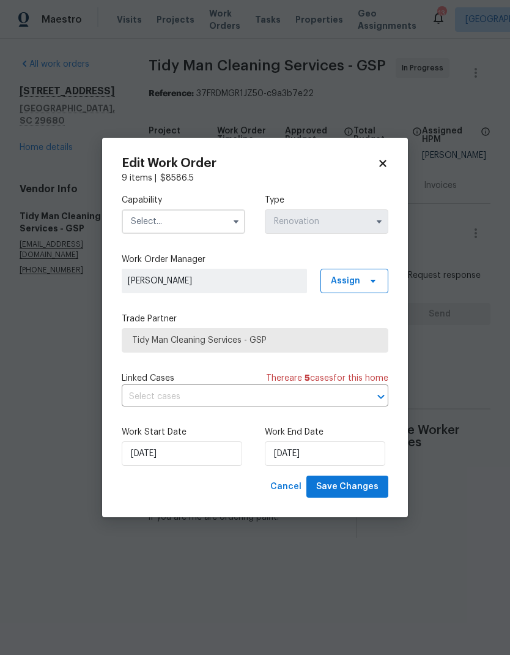
click at [222, 226] on input "text" at bounding box center [184, 221] width 124 height 24
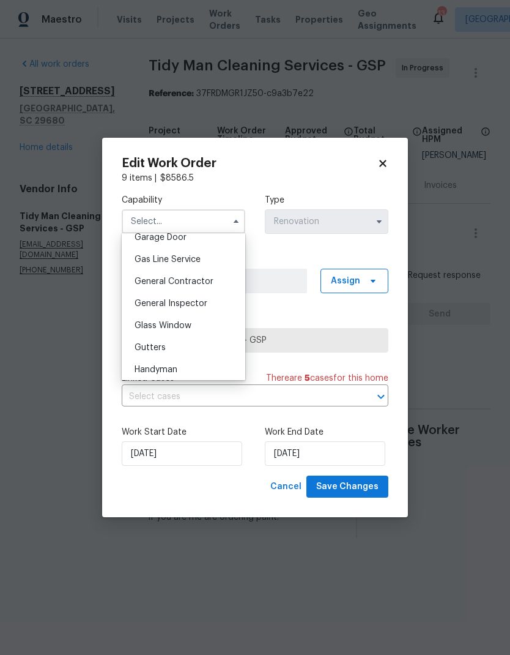
scroll to position [551, 0]
click at [203, 286] on div "General Contractor" at bounding box center [183, 281] width 117 height 22
type input "General Contractor"
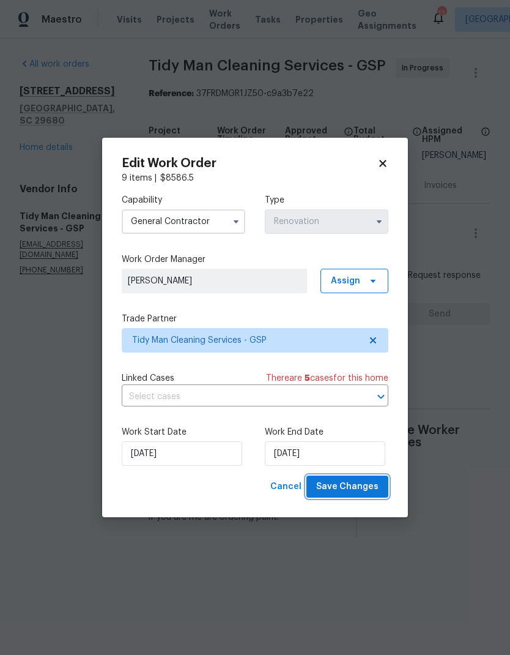
click at [353, 491] on span "Save Changes" at bounding box center [347, 486] width 62 height 15
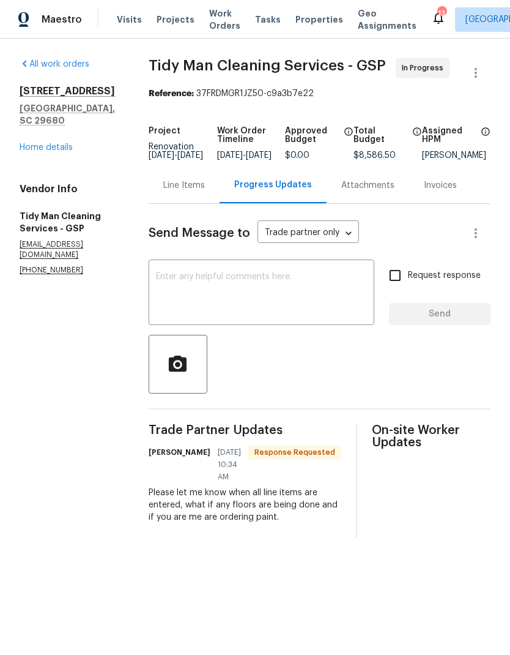
click at [40, 143] on link "Home details" at bounding box center [46, 147] width 53 height 9
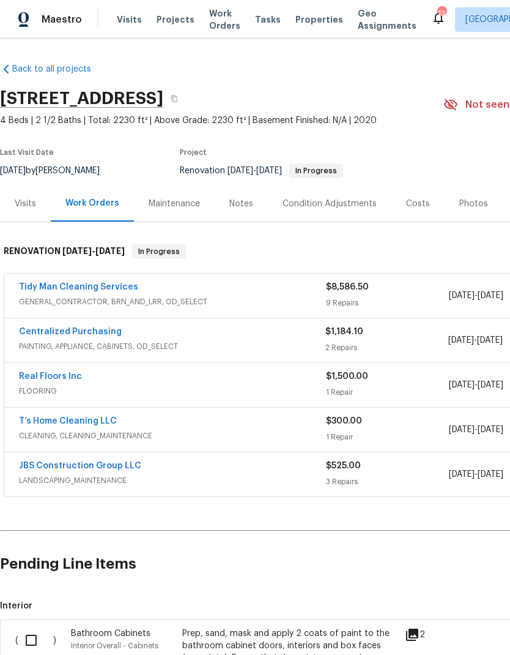
click at [45, 377] on link "Real Floors Inc" at bounding box center [50, 376] width 63 height 9
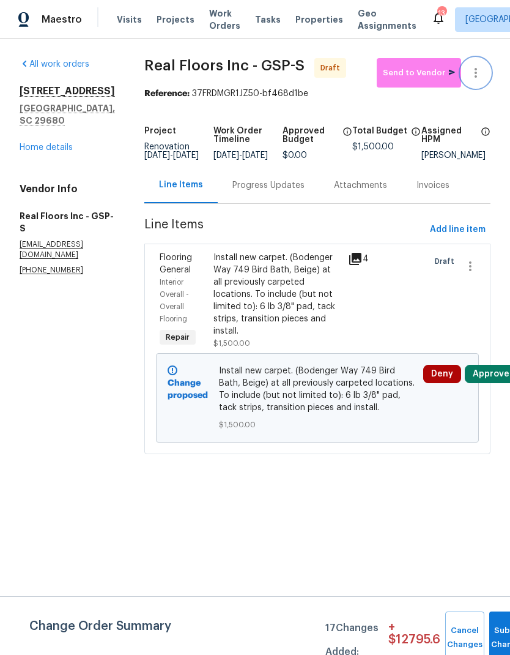
click at [478, 72] on icon "button" at bounding box center [476, 72] width 15 height 15
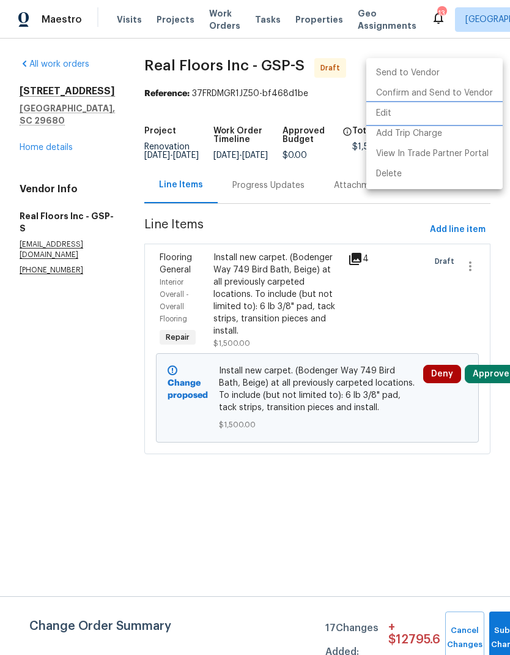
click at [398, 111] on li "Edit" at bounding box center [434, 113] width 136 height 20
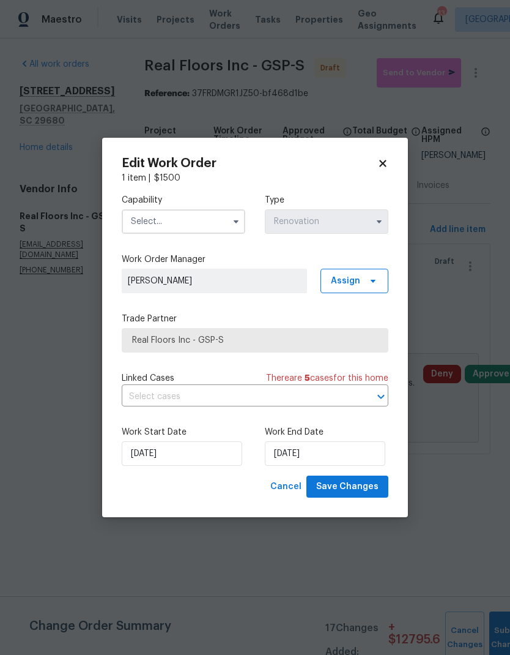
click at [214, 217] on input "text" at bounding box center [184, 221] width 124 height 24
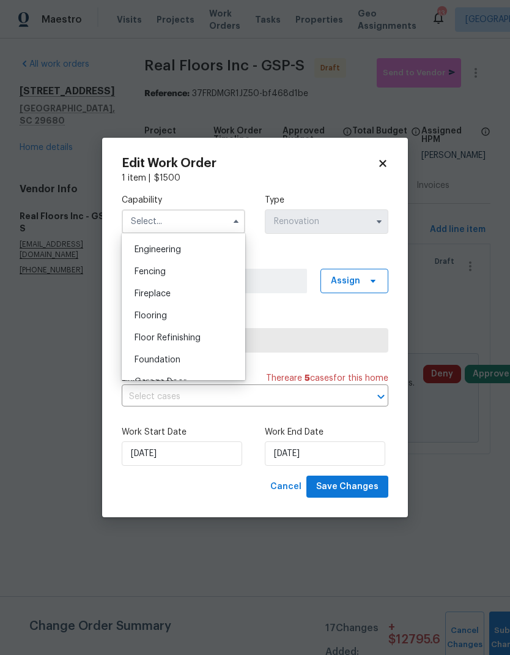
scroll to position [398, 0]
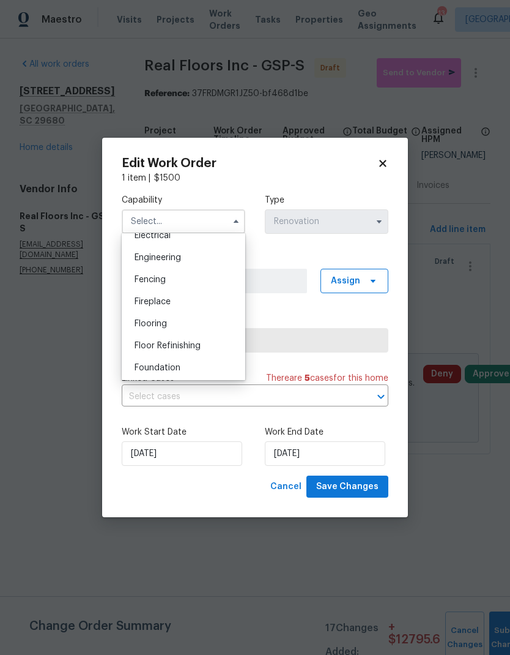
click at [163, 322] on span "Flooring" at bounding box center [151, 323] width 32 height 9
type input "Flooring"
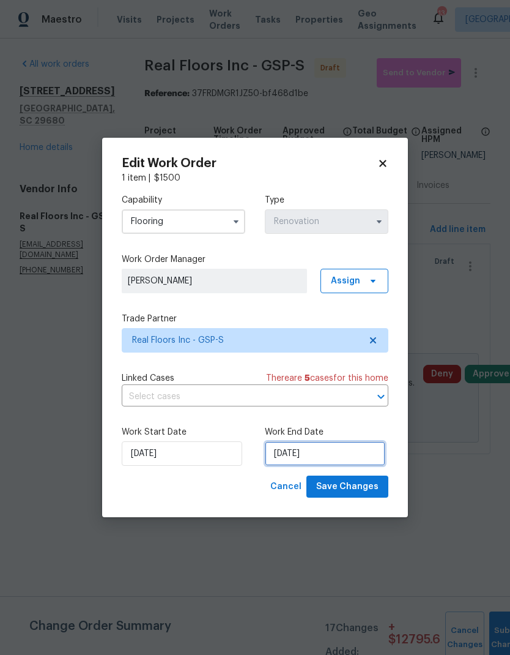
click at [286, 463] on input "[DATE]" at bounding box center [325, 453] width 121 height 24
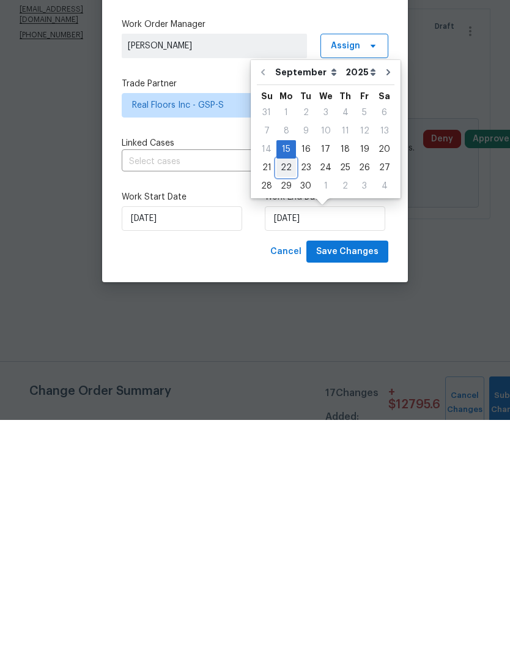
click at [288, 394] on div "22" at bounding box center [287, 402] width 20 height 17
type input "9/22/2025"
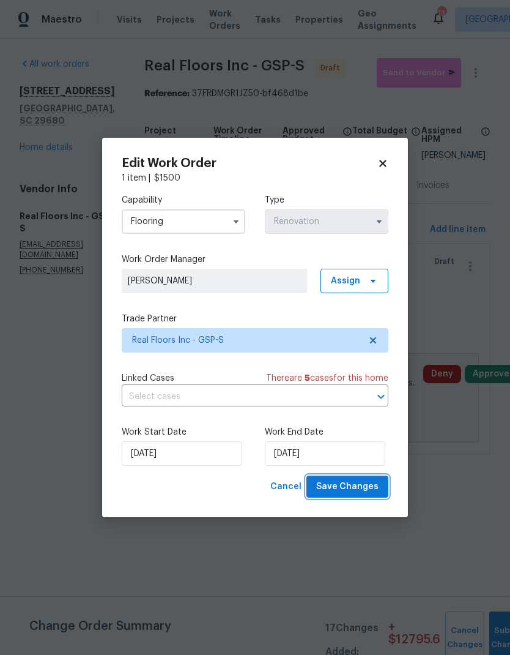
click at [332, 487] on span "Save Changes" at bounding box center [347, 486] width 62 height 15
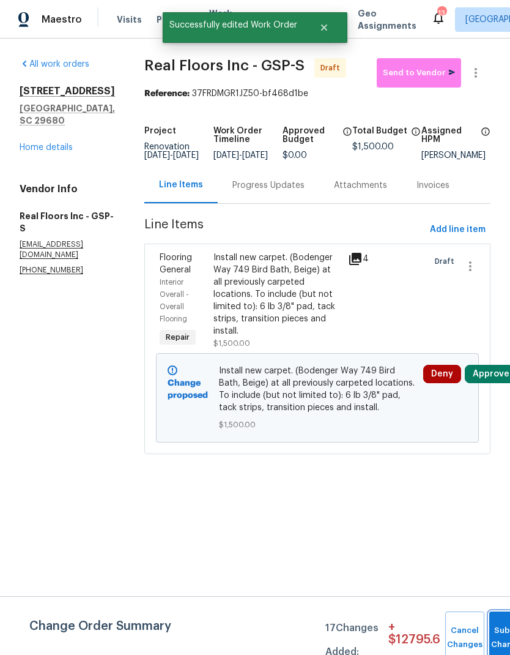
click at [502, 634] on button "Submit Changes" at bounding box center [508, 637] width 39 height 53
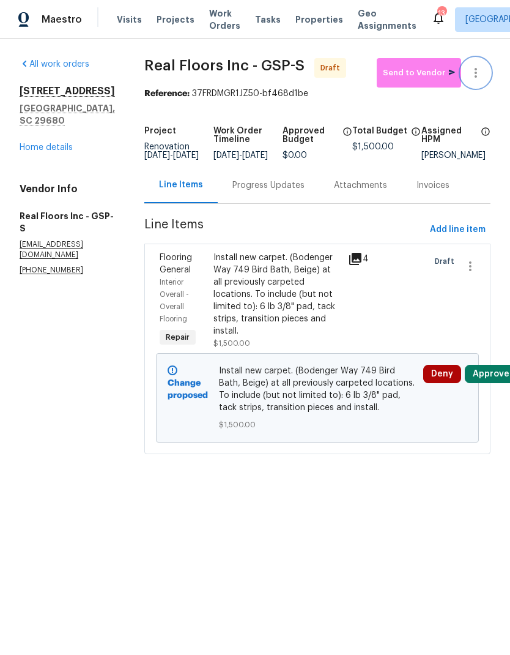
click at [478, 69] on icon "button" at bounding box center [476, 72] width 15 height 15
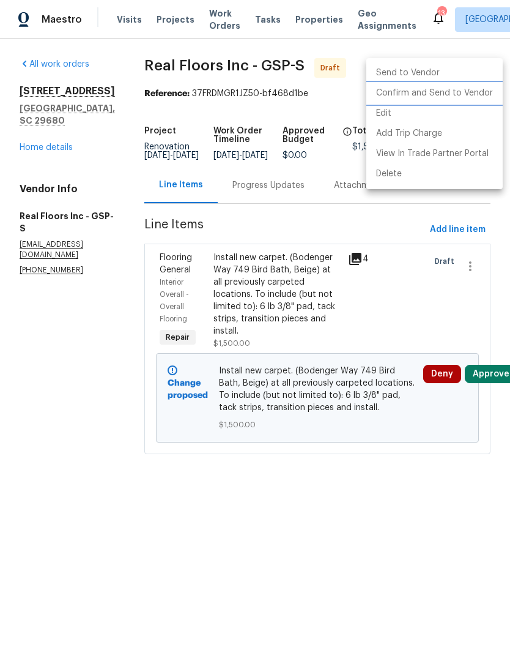
click at [460, 98] on li "Confirm and Send to Vendor" at bounding box center [434, 93] width 136 height 20
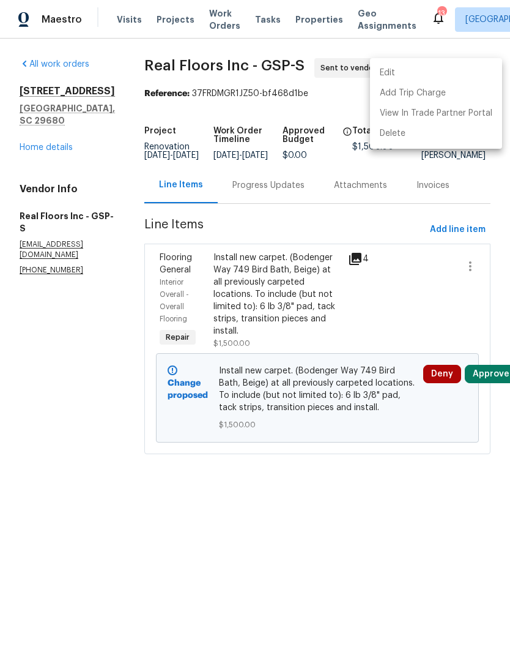
click at [321, 114] on div at bounding box center [255, 327] width 510 height 655
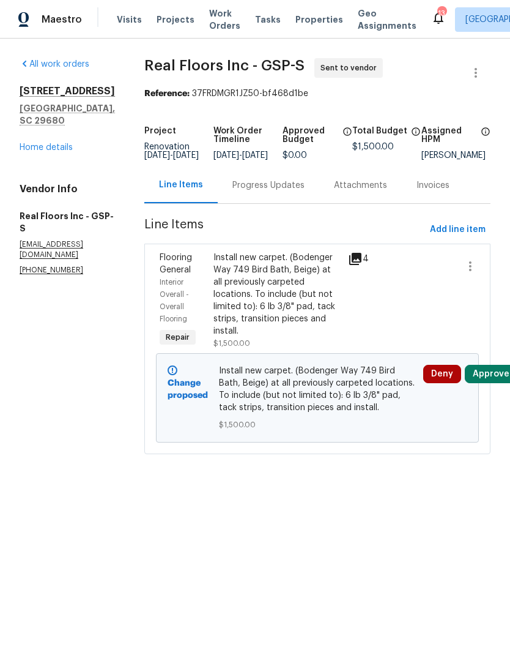
click at [67, 152] on link "Home details" at bounding box center [46, 147] width 53 height 9
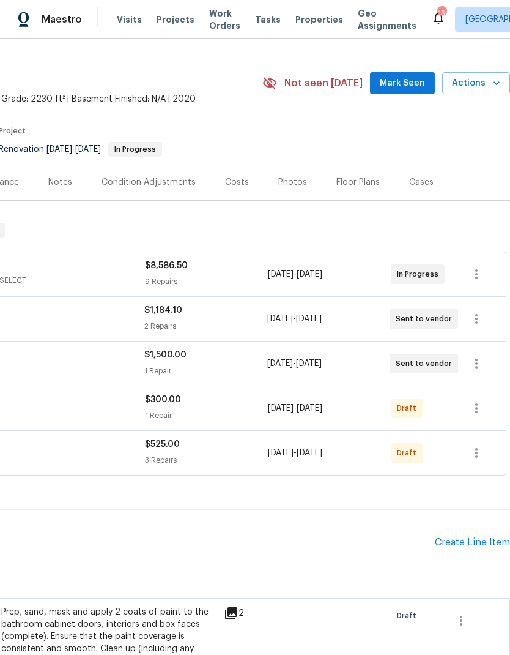
scroll to position [7, 171]
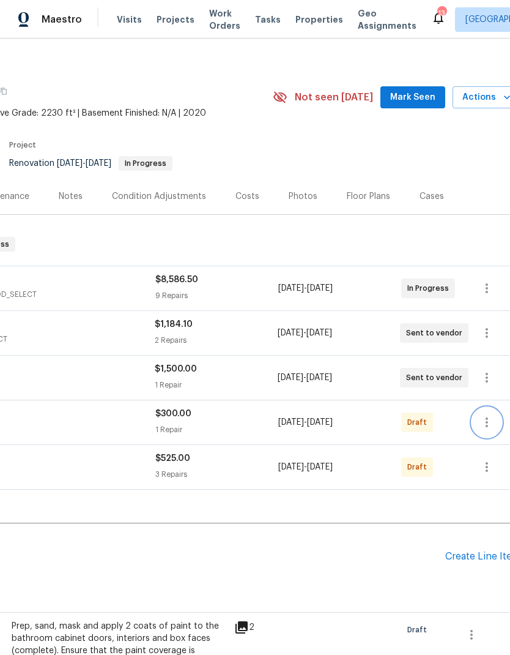
click at [483, 417] on icon "button" at bounding box center [487, 422] width 15 height 15
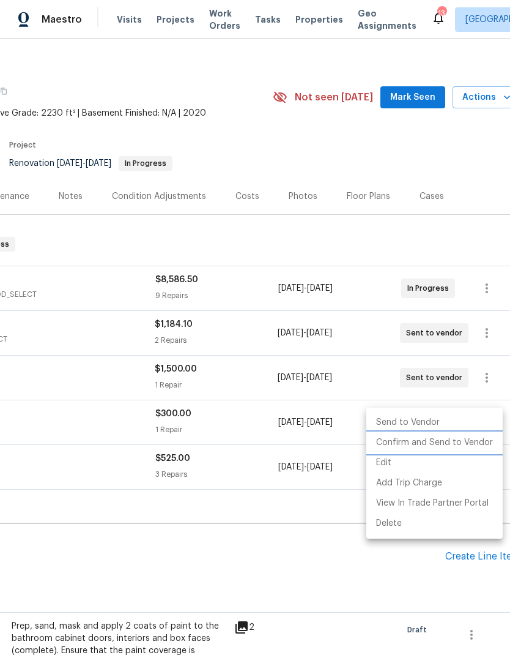
click at [456, 445] on li "Confirm and Send to Vendor" at bounding box center [434, 443] width 136 height 20
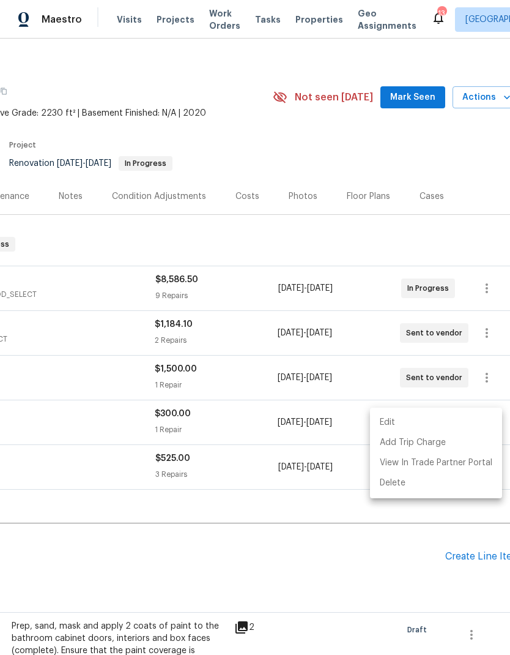
click at [353, 519] on div at bounding box center [255, 327] width 510 height 655
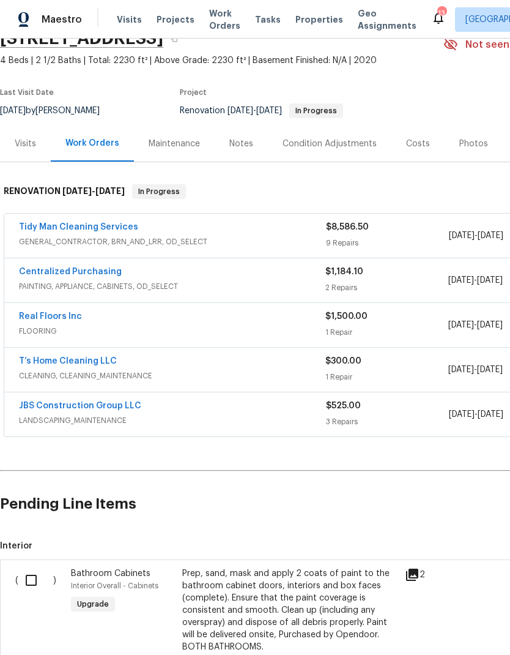
scroll to position [59, 0]
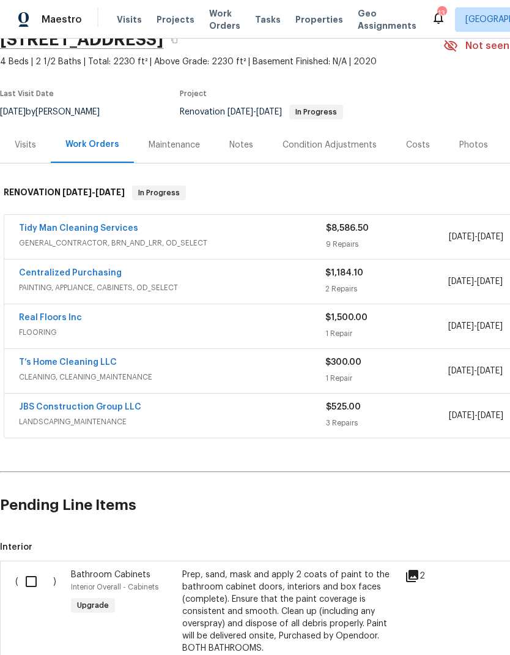
click at [48, 360] on link "T’s Home Cleaning LLC" at bounding box center [68, 362] width 98 height 9
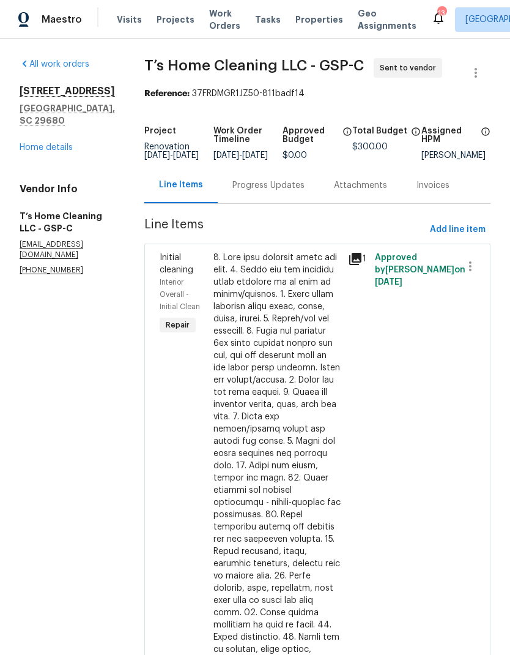
click at [471, 80] on button "button" at bounding box center [475, 72] width 29 height 29
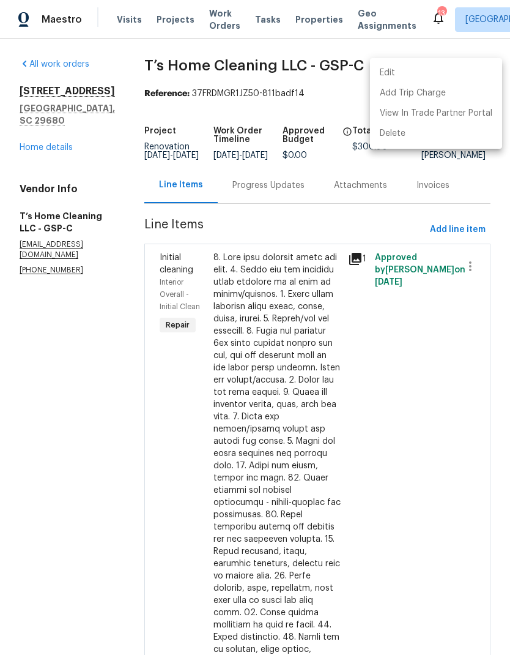
click at [450, 82] on li "Edit" at bounding box center [436, 73] width 132 height 20
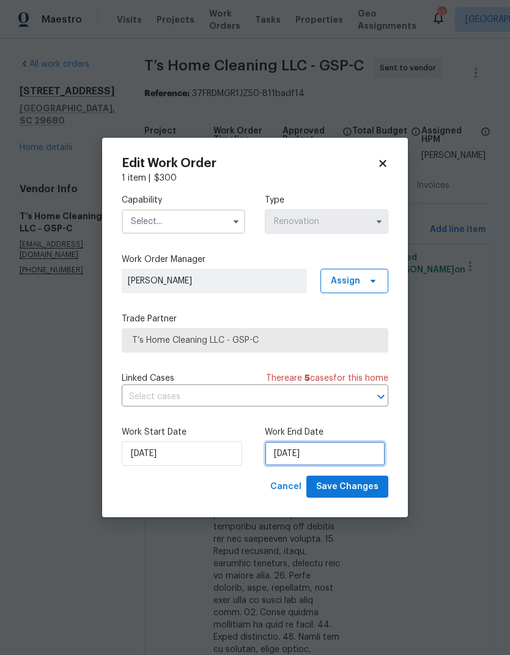
click at [307, 461] on input "[DATE]" at bounding box center [325, 453] width 121 height 24
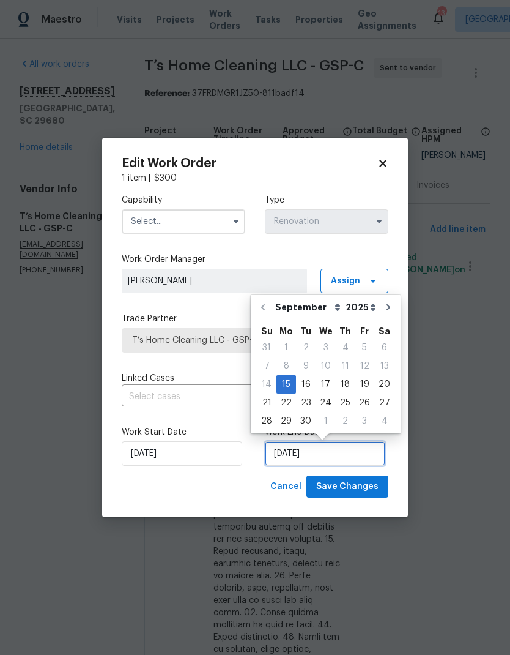
scroll to position [9, 0]
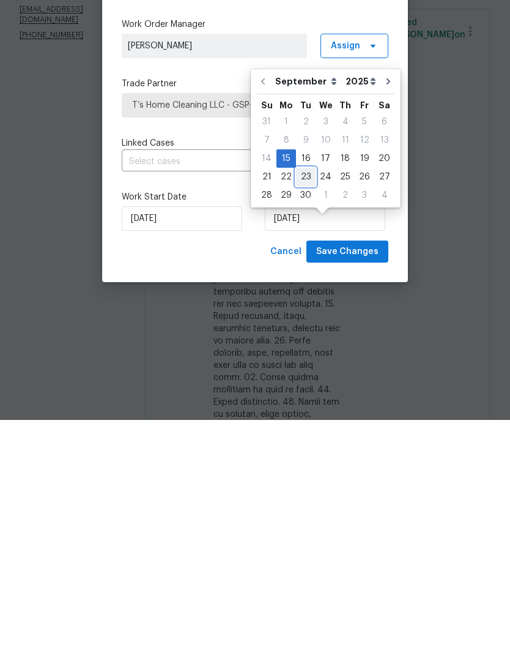
click at [309, 403] on div "23" at bounding box center [306, 411] width 20 height 17
type input "9/23/2025"
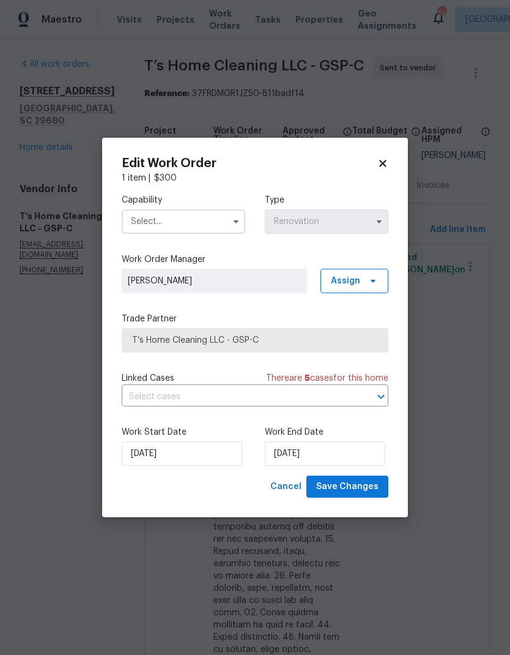
click at [147, 218] on input "text" at bounding box center [184, 221] width 124 height 24
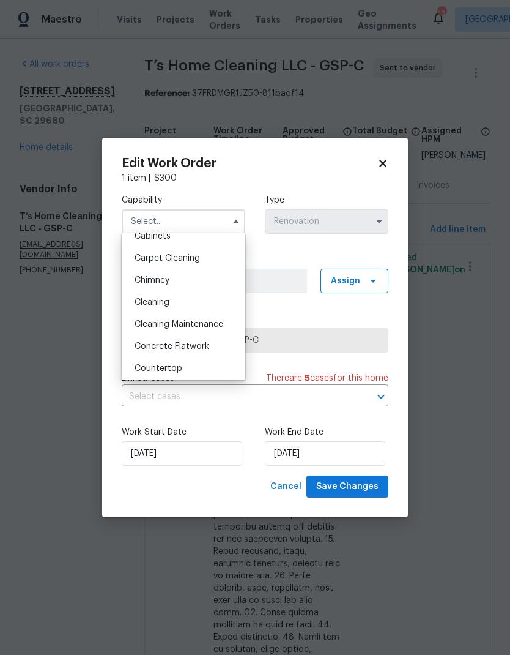
scroll to position [123, 0]
click at [150, 299] on span "Cleaning" at bounding box center [152, 300] width 35 height 9
type input "Cleaning"
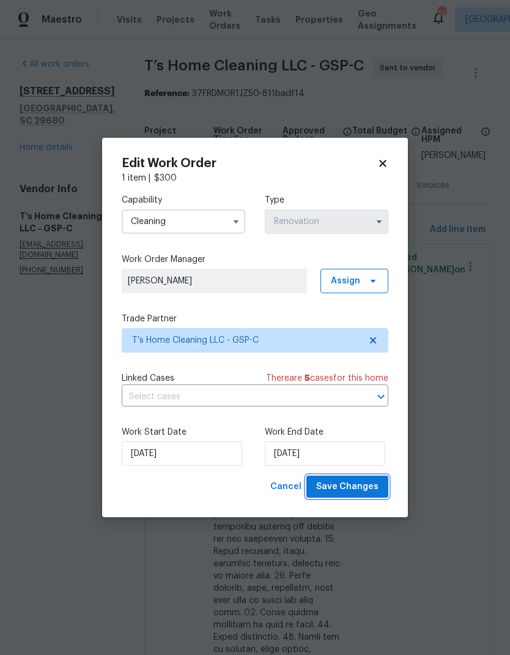
click at [346, 494] on span "Save Changes" at bounding box center [347, 486] width 62 height 15
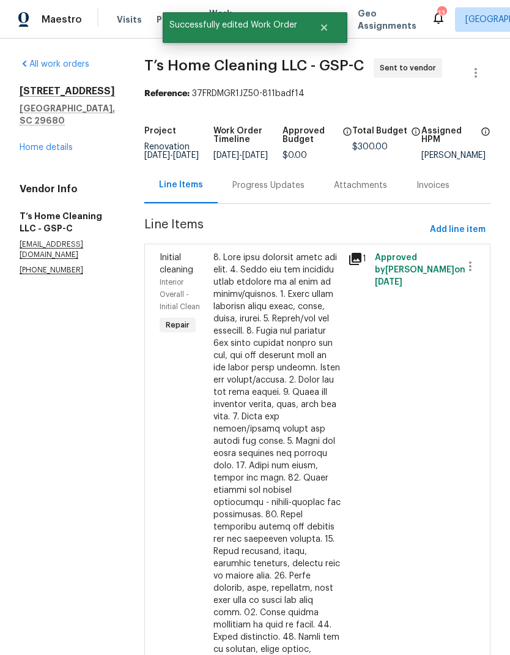
click at [26, 85] on div "126 Blue Springs Way Simpsonville, SC 29680 Home details" at bounding box center [67, 119] width 95 height 69
click at [56, 143] on link "Home details" at bounding box center [46, 147] width 53 height 9
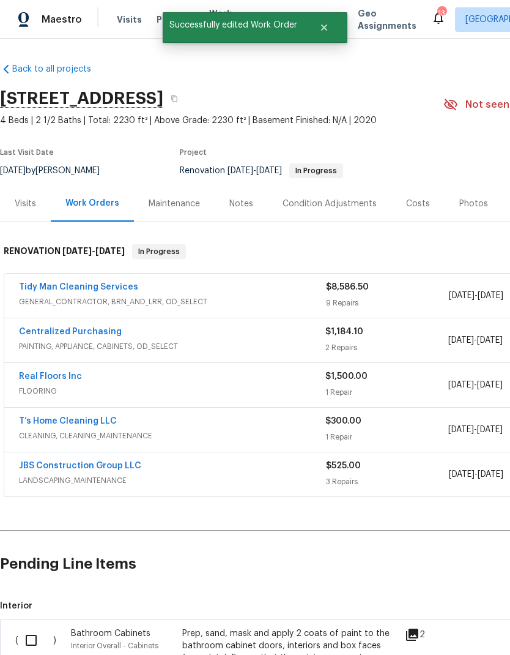
click at [79, 461] on link "JBS Construction Group LLC" at bounding box center [80, 465] width 122 height 9
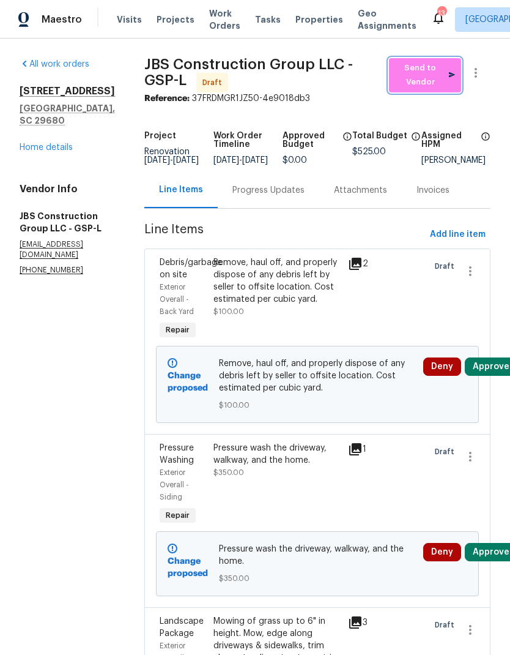
click at [432, 72] on span "Send to Vendor" at bounding box center [425, 75] width 60 height 28
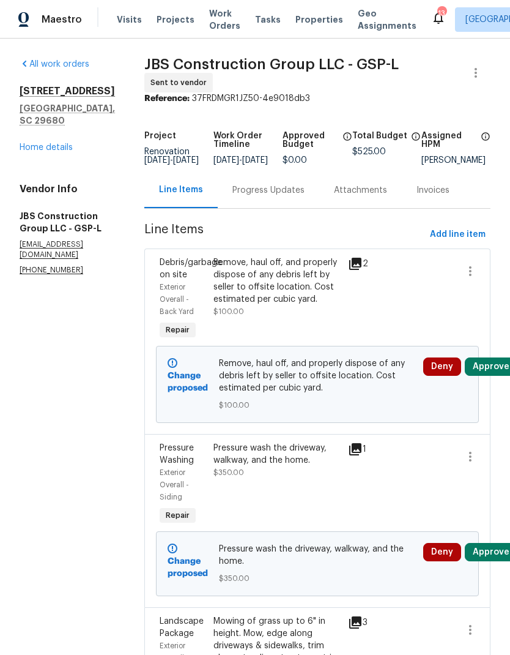
click at [40, 143] on link "Home details" at bounding box center [46, 147] width 53 height 9
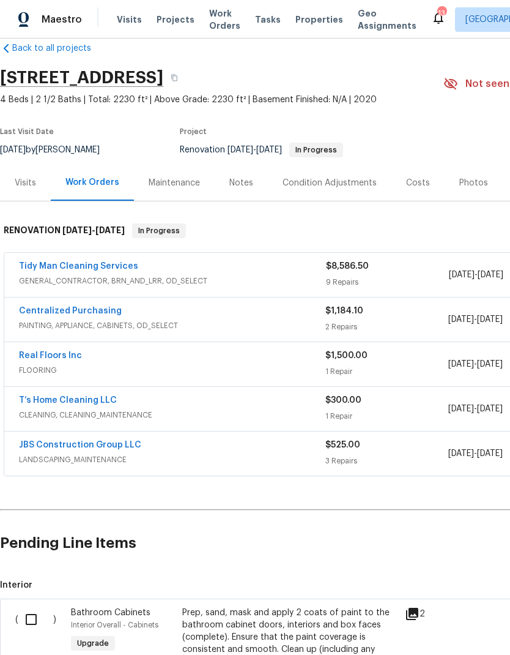
scroll to position [21, 0]
click at [57, 262] on link "Tidy Man Cleaning Services" at bounding box center [78, 266] width 119 height 9
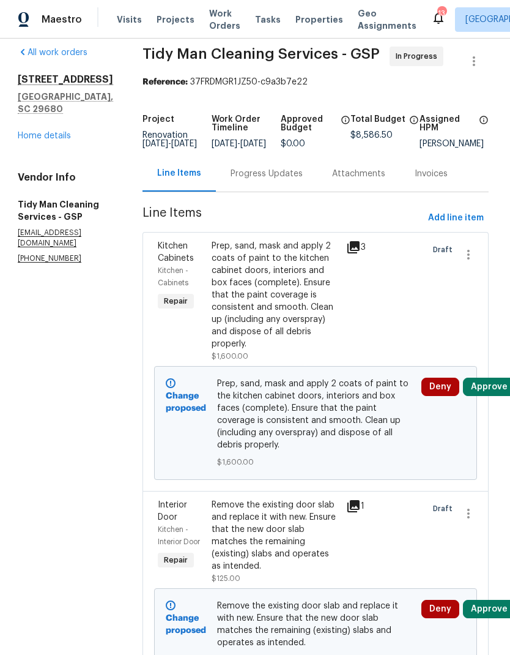
scroll to position [13, 1]
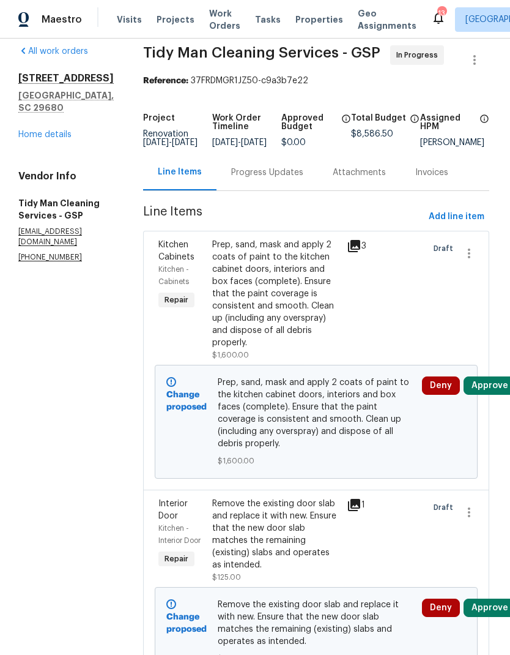
click at [487, 382] on button "Approve" at bounding box center [490, 385] width 53 height 18
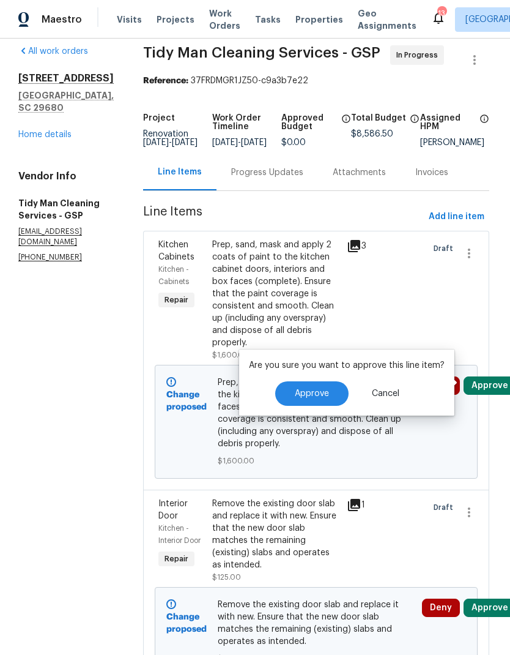
click at [319, 405] on button "Approve" at bounding box center [311, 393] width 73 height 24
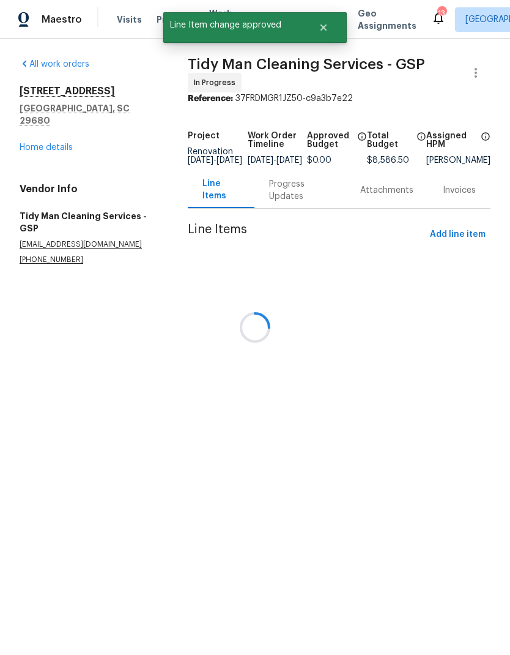
scroll to position [0, 0]
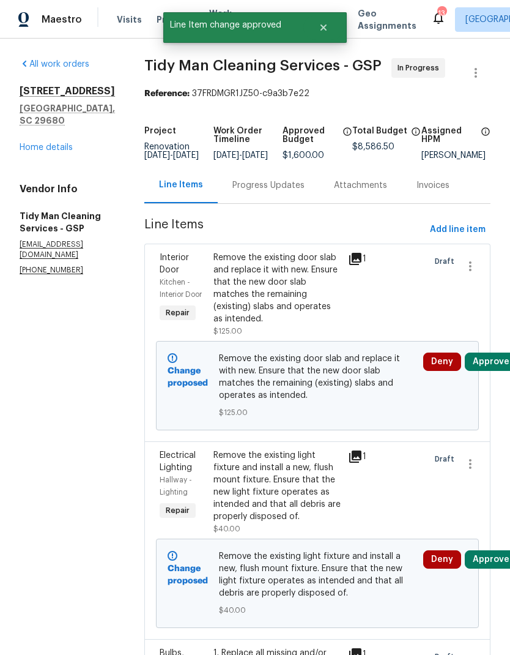
click at [490, 355] on button "Approve" at bounding box center [491, 361] width 53 height 18
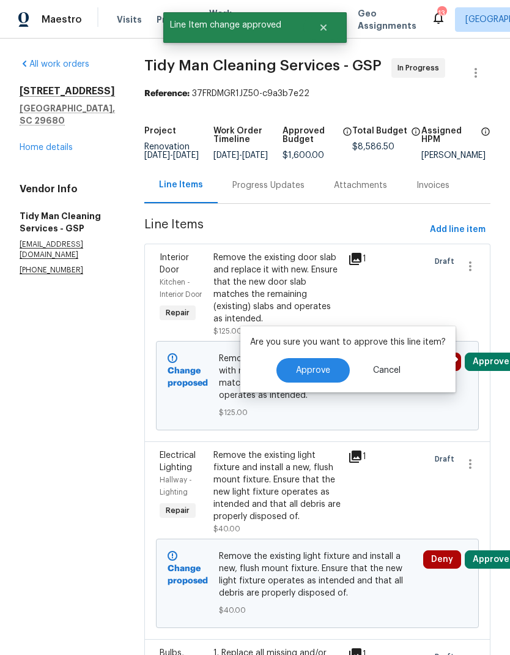
click at [334, 372] on button "Approve" at bounding box center [313, 370] width 73 height 24
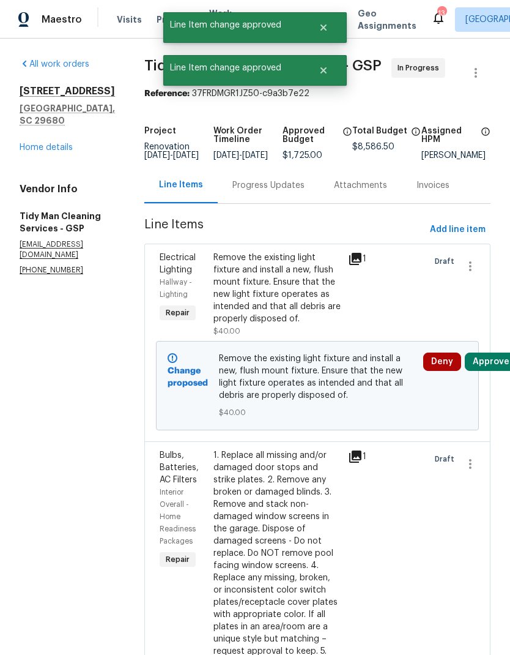
click at [489, 370] on button "Approve" at bounding box center [491, 361] width 53 height 18
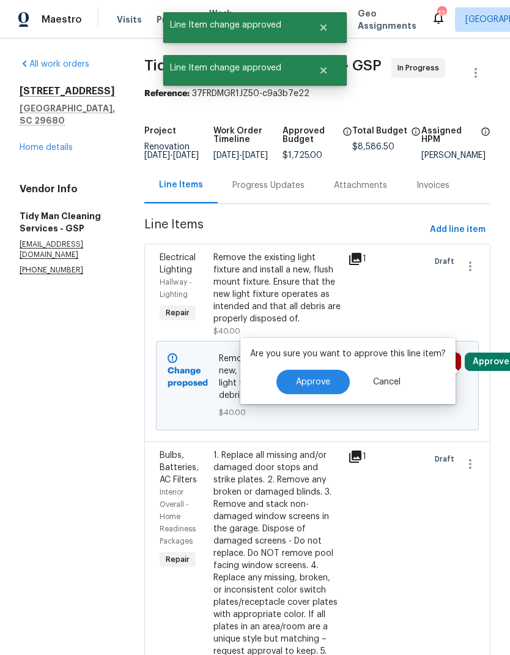
click at [325, 384] on span "Approve" at bounding box center [313, 381] width 34 height 9
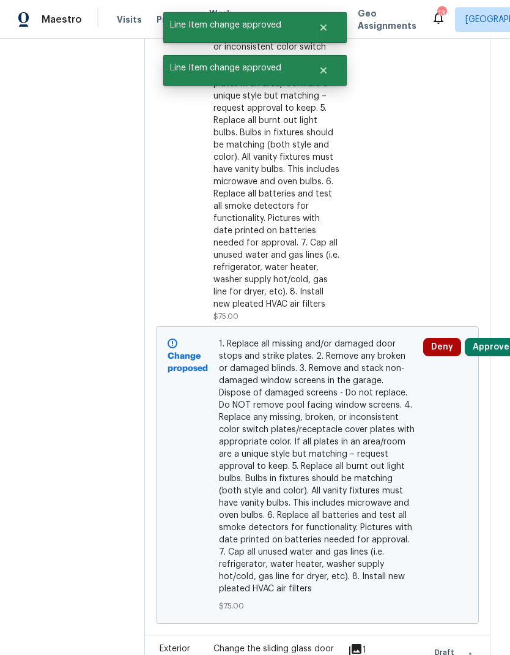
scroll to position [345, 0]
click at [491, 344] on button "Approve" at bounding box center [491, 347] width 53 height 18
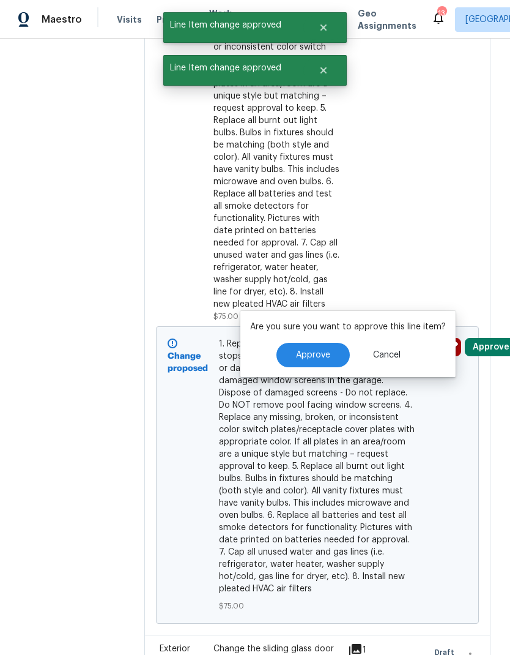
click at [320, 360] on button "Approve" at bounding box center [313, 355] width 73 height 24
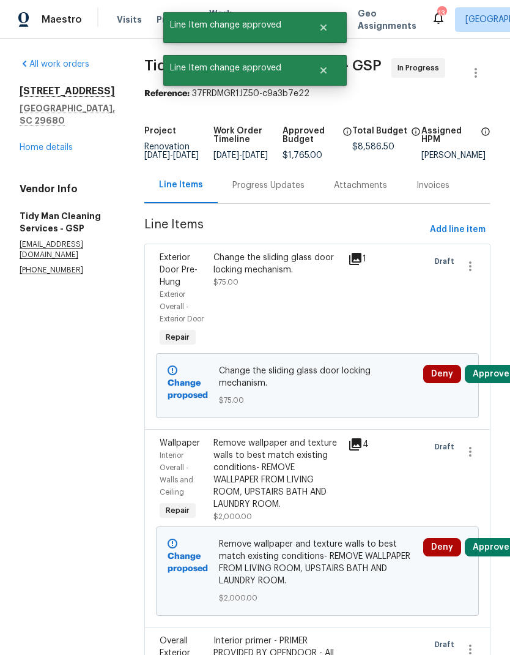
scroll to position [49, 0]
click at [488, 365] on button "Approve" at bounding box center [491, 374] width 53 height 18
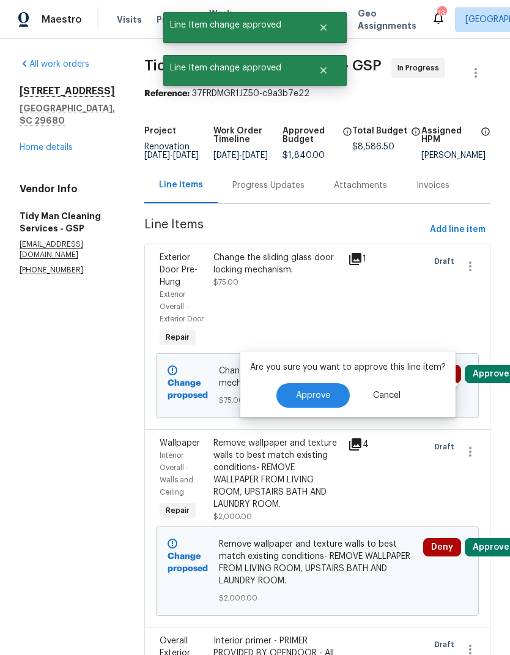
click at [325, 391] on span "Approve" at bounding box center [313, 395] width 34 height 9
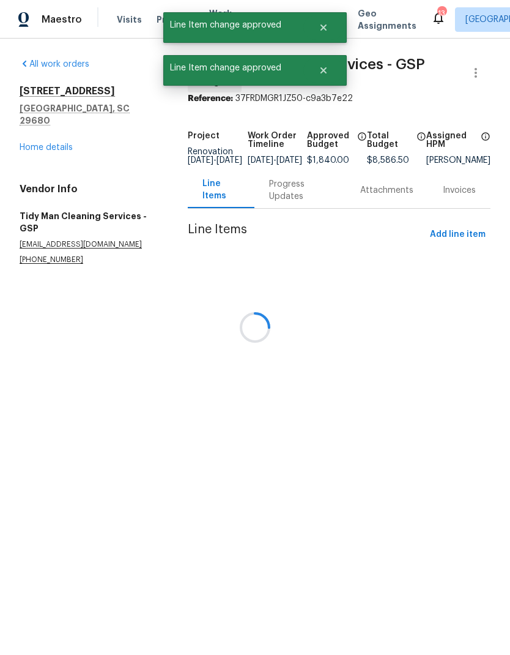
scroll to position [0, 0]
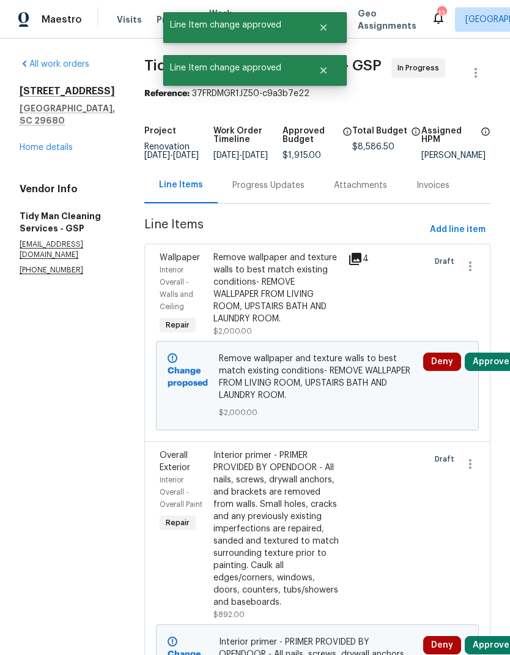
click at [485, 368] on button "Approve" at bounding box center [491, 361] width 53 height 18
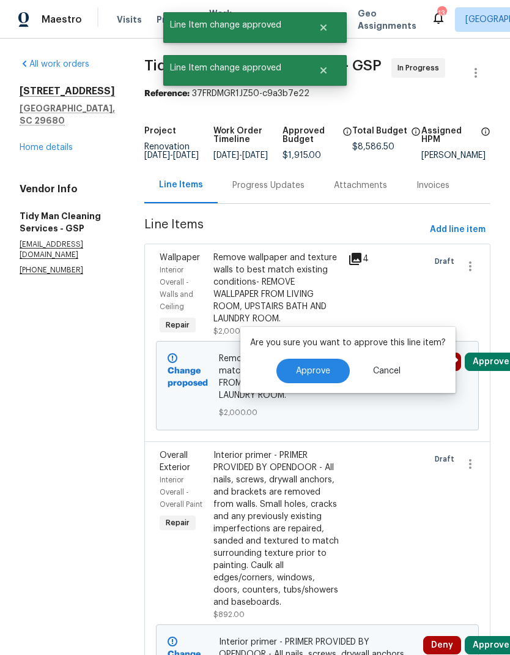
click at [339, 367] on button "Approve" at bounding box center [313, 371] width 73 height 24
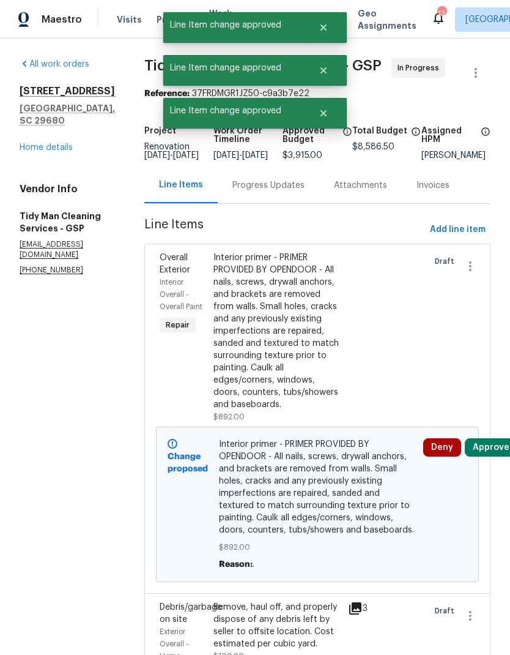
click at [489, 456] on button "Approve" at bounding box center [491, 447] width 53 height 18
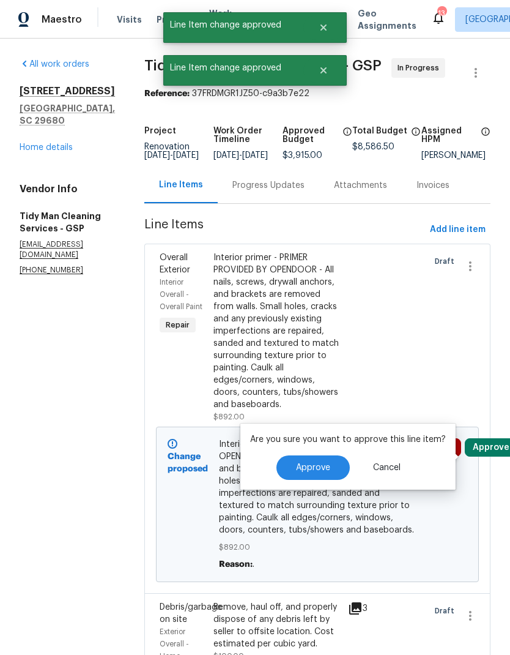
click at [322, 461] on button "Approve" at bounding box center [313, 467] width 73 height 24
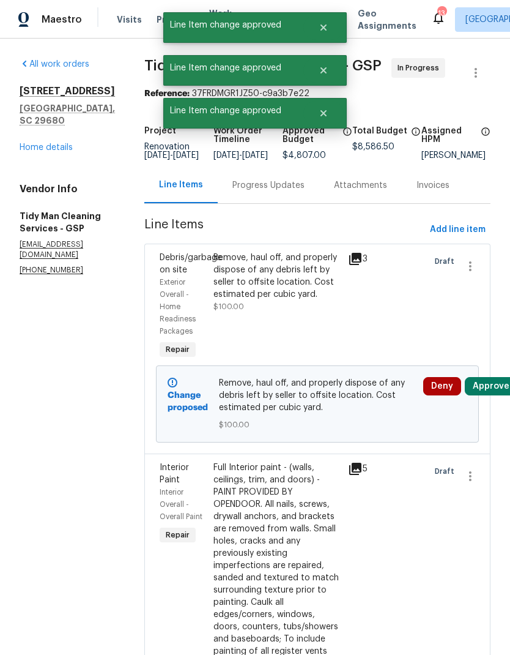
click at [482, 390] on button "Approve" at bounding box center [491, 386] width 53 height 18
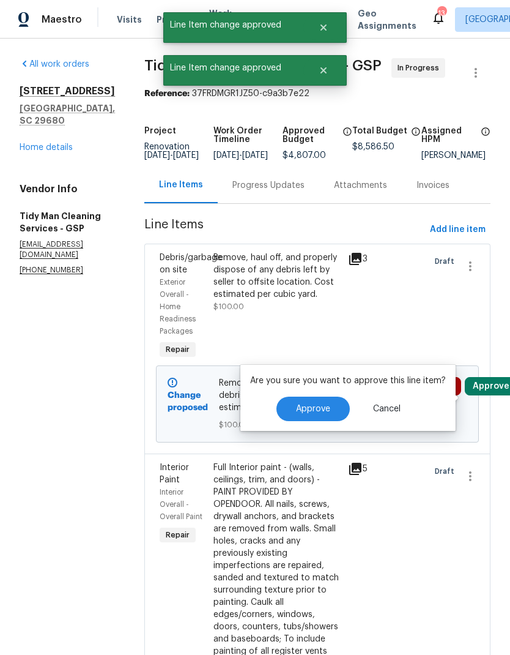
click at [332, 403] on button "Approve" at bounding box center [313, 408] width 73 height 24
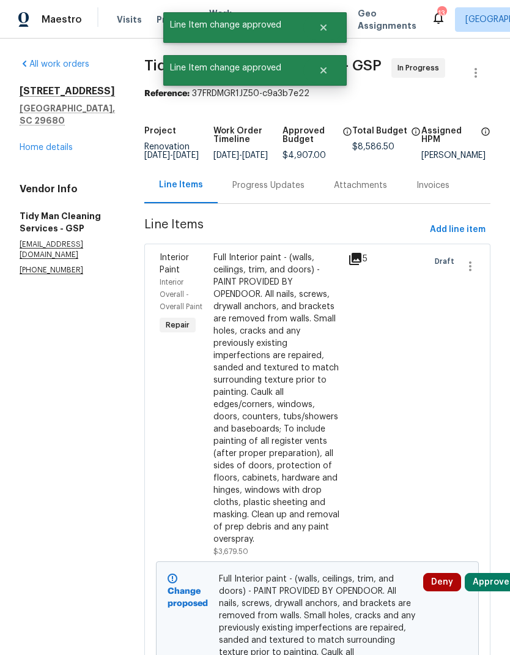
click at [493, 573] on button "Approve" at bounding box center [491, 582] width 53 height 18
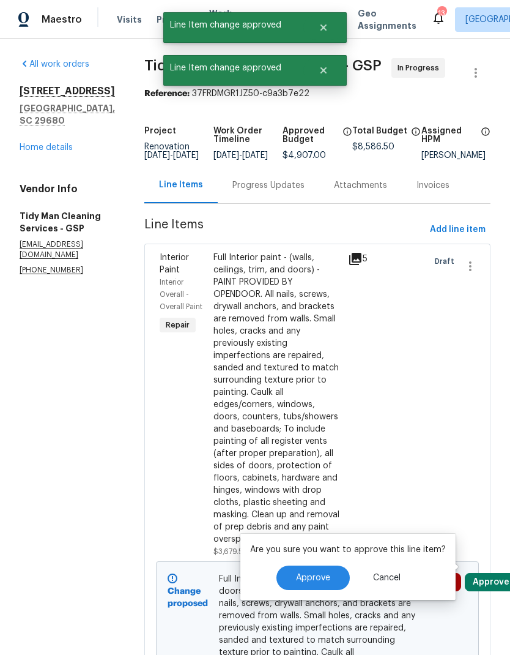
click at [336, 578] on button "Approve" at bounding box center [313, 577] width 73 height 24
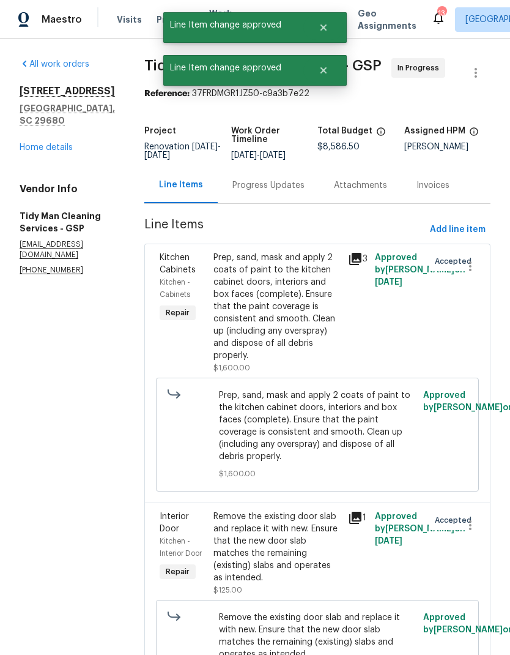
click at [250, 184] on div "Progress Updates" at bounding box center [268, 185] width 72 height 12
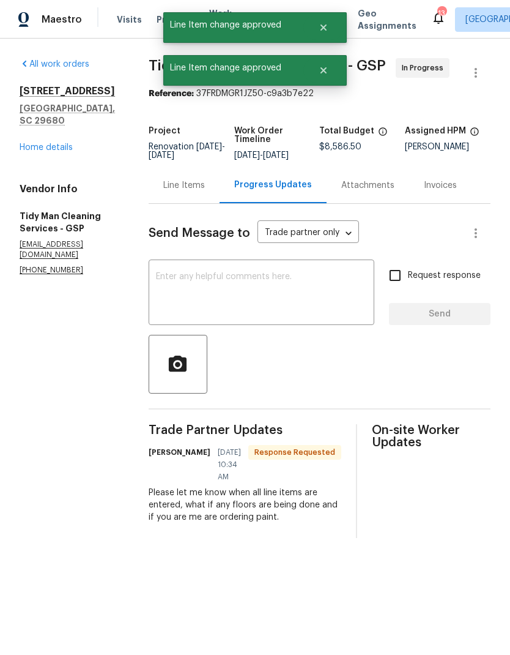
click at [234, 300] on textarea at bounding box center [261, 293] width 211 height 43
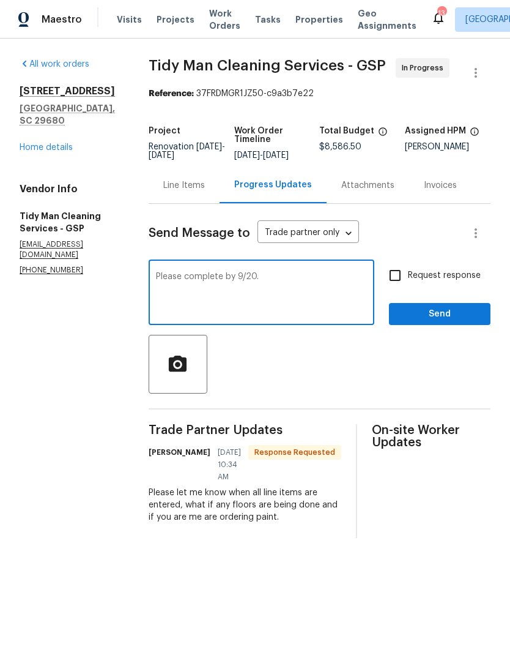
type textarea "Please complete by 9/20."
click at [403, 283] on input "Request response" at bounding box center [395, 275] width 26 height 26
checkbox input "true"
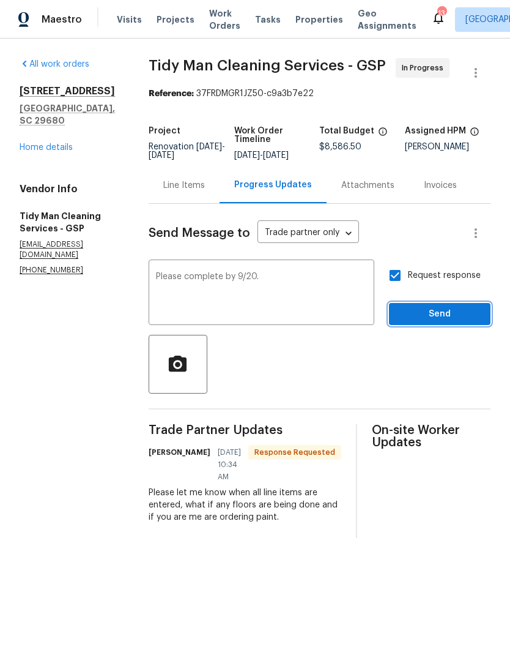
click at [452, 314] on button "Send" at bounding box center [440, 314] width 102 height 23
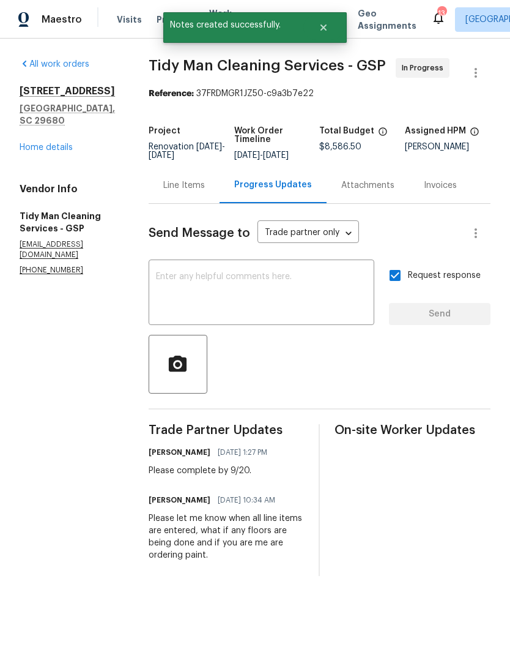
click at [185, 307] on textarea at bounding box center [261, 293] width 211 height 43
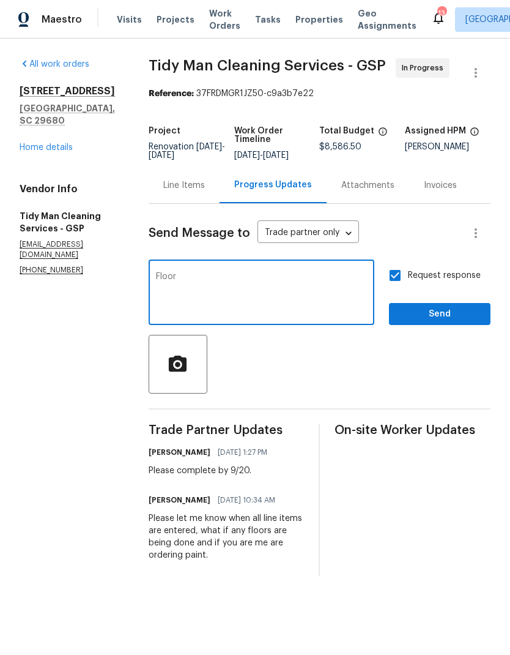
type textarea "FloorN"
type textarea "Carpet is being replaced."
click at [444, 316] on span "Send" at bounding box center [440, 314] width 82 height 15
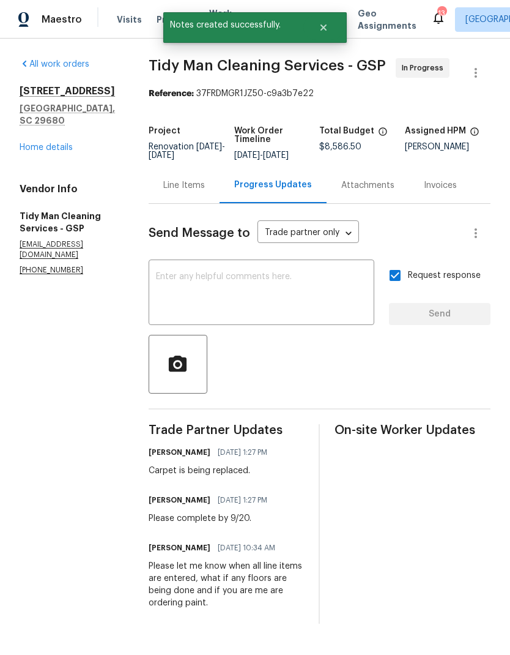
click at [36, 143] on link "Home details" at bounding box center [46, 147] width 53 height 9
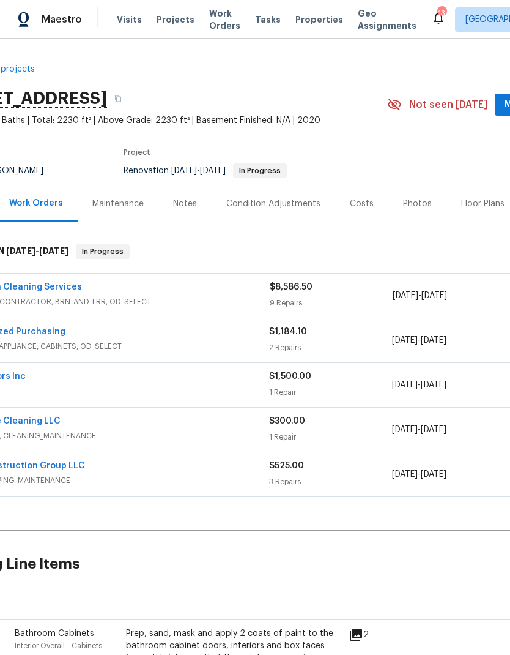
scroll to position [0, 56]
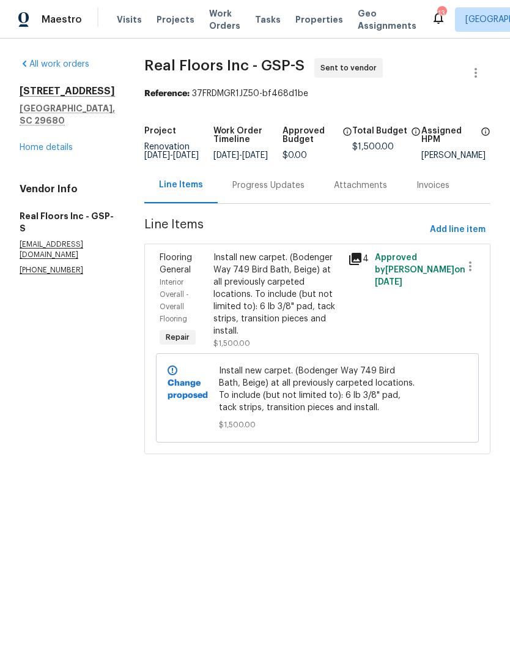
click at [272, 188] on div "Progress Updates" at bounding box center [268, 185] width 72 height 12
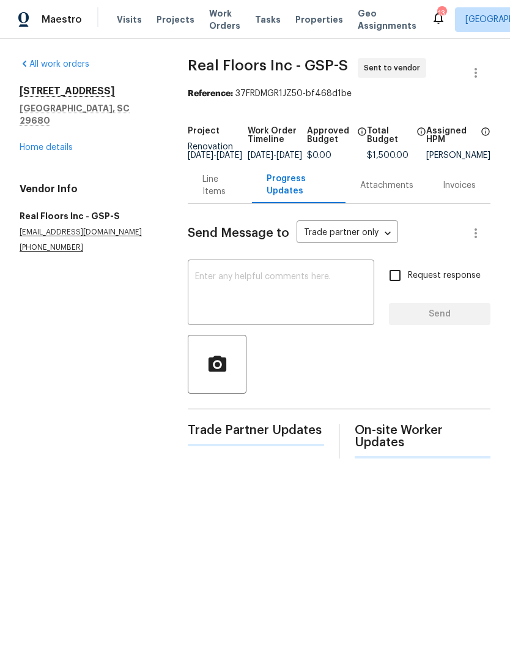
click at [247, 302] on textarea at bounding box center [281, 293] width 172 height 43
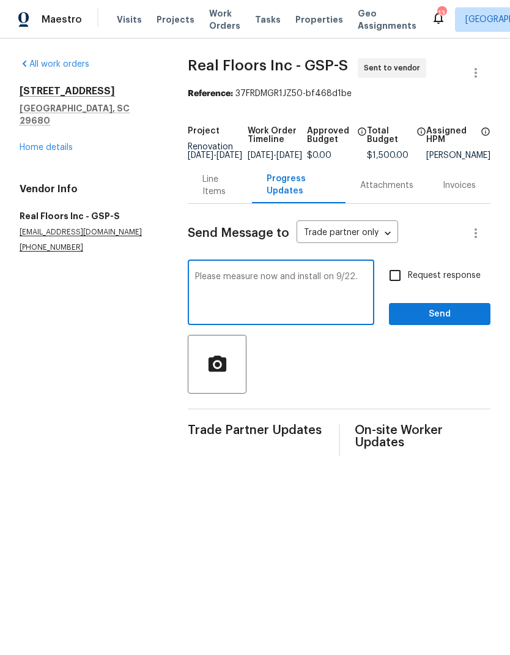
type textarea "Please measure now and install on 9/22."
click at [398, 284] on input "Request response" at bounding box center [395, 275] width 26 height 26
checkbox input "true"
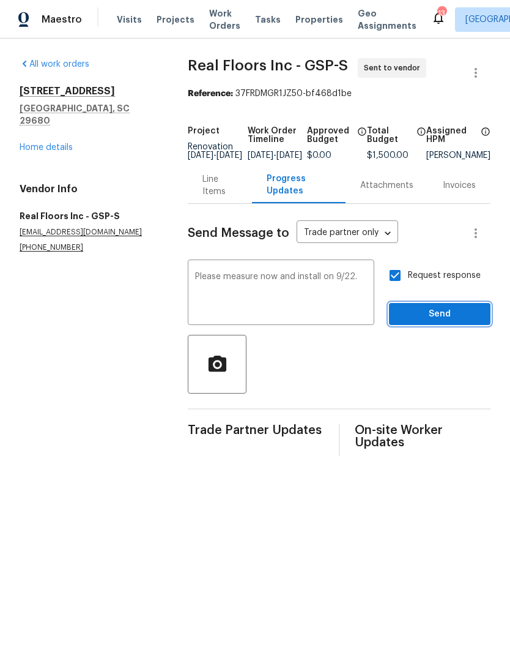
click at [444, 322] on span "Send" at bounding box center [440, 314] width 82 height 15
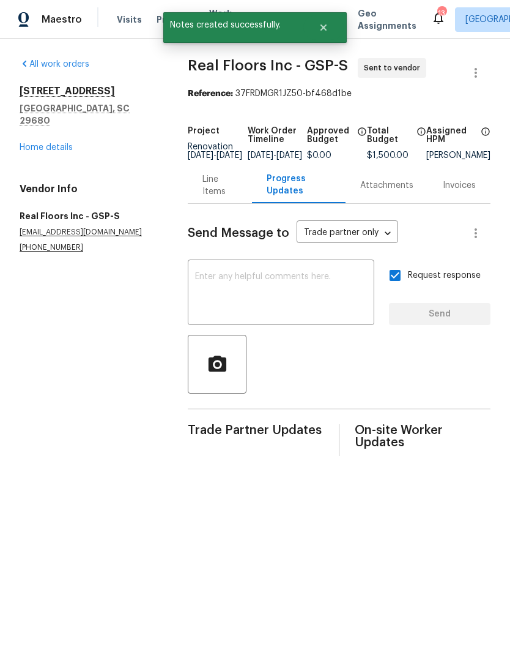
click at [39, 143] on link "Home details" at bounding box center [46, 147] width 53 height 9
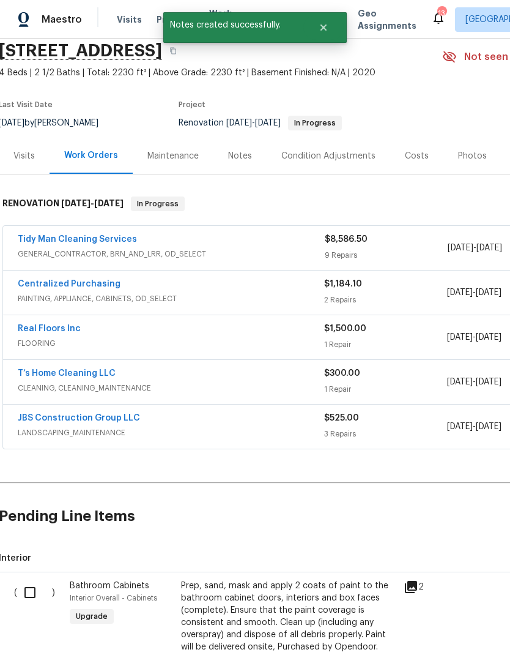
scroll to position [68, 4]
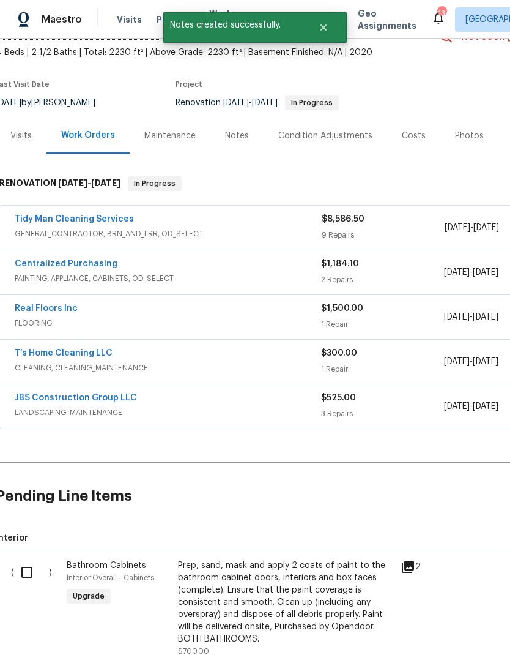
click at [42, 352] on link "T’s Home Cleaning LLC" at bounding box center [64, 353] width 98 height 9
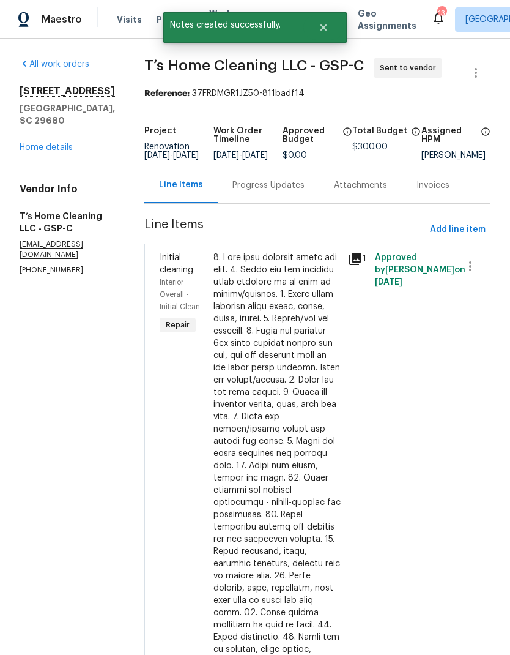
click at [288, 191] on div "Progress Updates" at bounding box center [268, 185] width 72 height 12
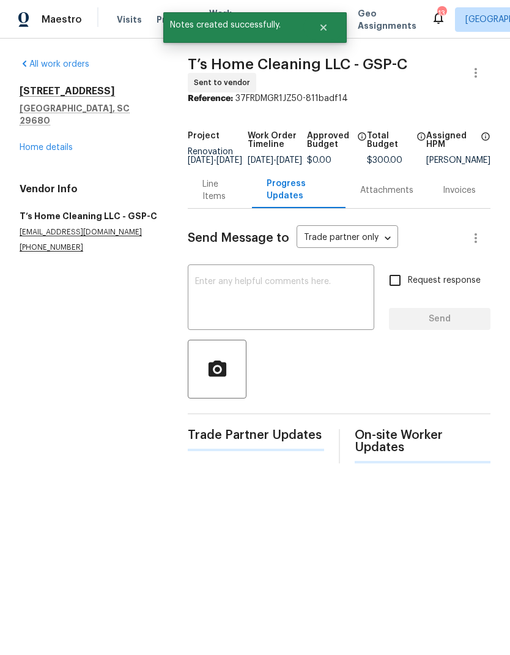
click at [273, 304] on textarea at bounding box center [281, 298] width 172 height 43
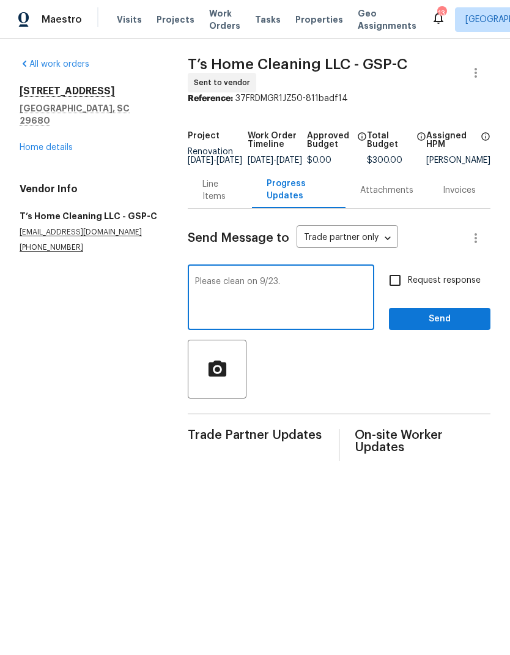
type textarea "Please clean on 9/23."
click at [395, 285] on input "Request response" at bounding box center [395, 280] width 26 height 26
checkbox input "true"
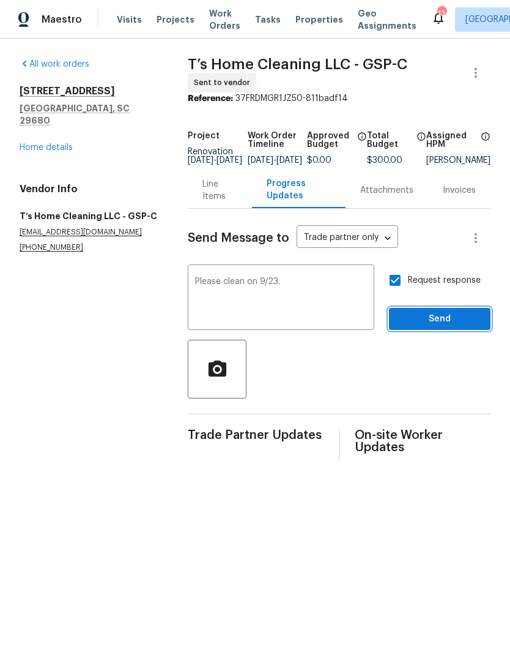
click at [444, 327] on span "Send" at bounding box center [440, 318] width 82 height 15
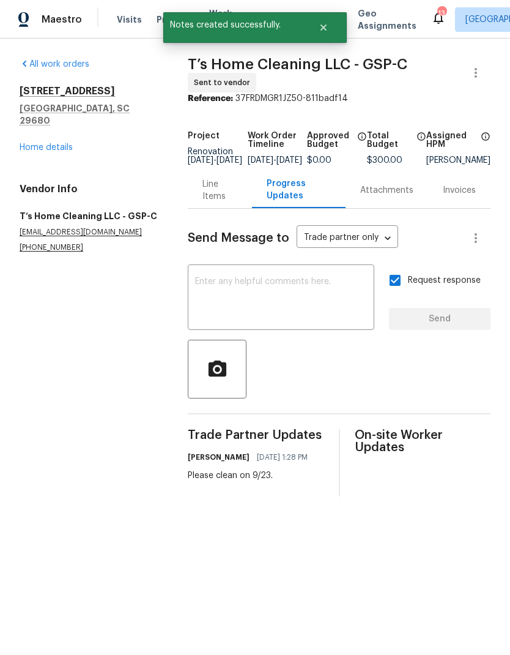
click at [42, 143] on link "Home details" at bounding box center [46, 147] width 53 height 9
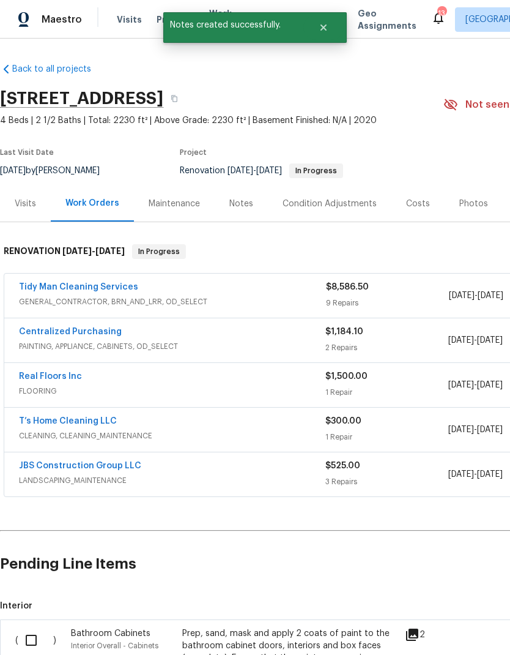
click at [65, 463] on link "JBS Construction Group LLC" at bounding box center [80, 465] width 122 height 9
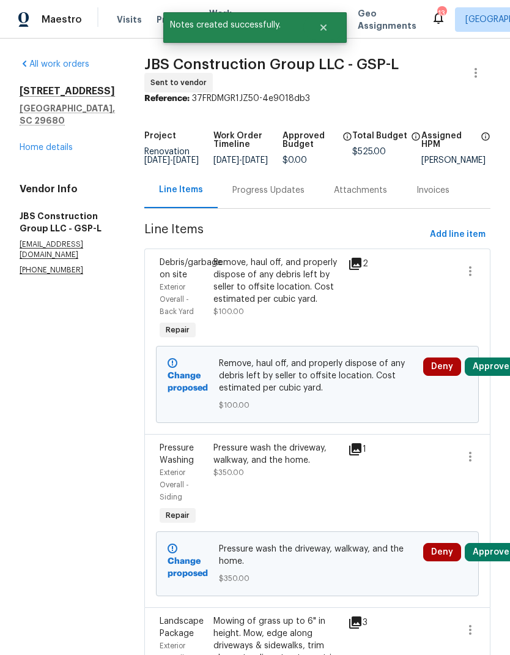
click at [285, 196] on div "Progress Updates" at bounding box center [268, 190] width 72 height 12
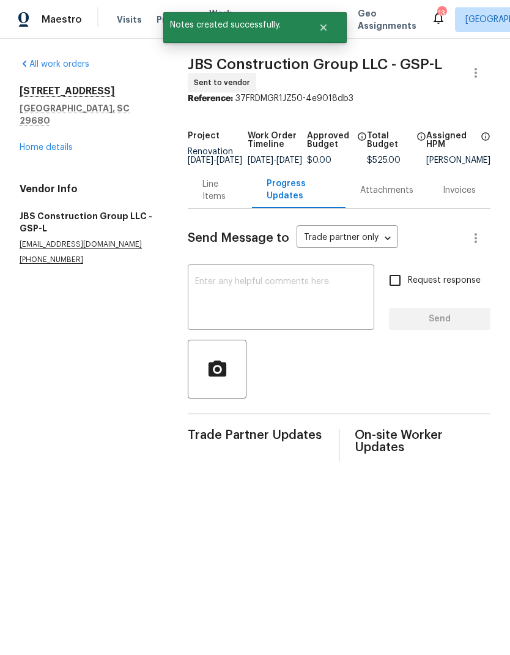
click at [278, 305] on textarea at bounding box center [281, 298] width 172 height 43
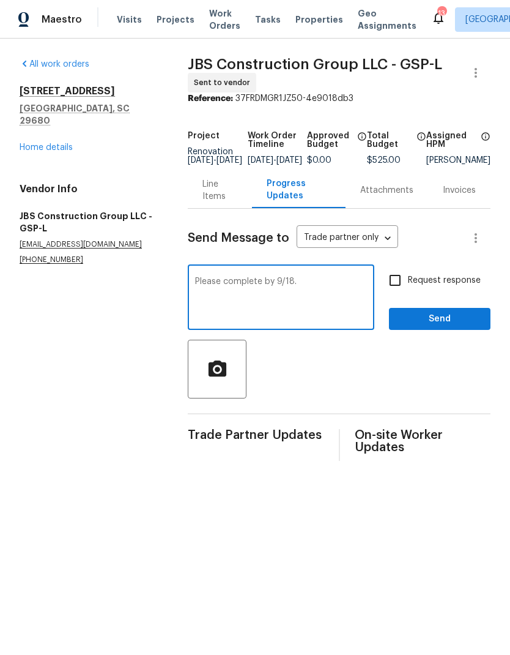
type textarea "Please complete by 9/18."
click at [395, 289] on input "Request response" at bounding box center [395, 280] width 26 height 26
checkbox input "true"
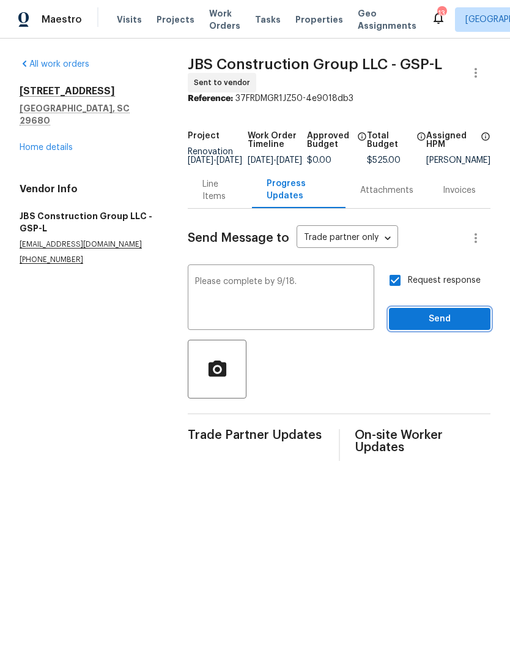
click at [453, 325] on span "Send" at bounding box center [440, 318] width 82 height 15
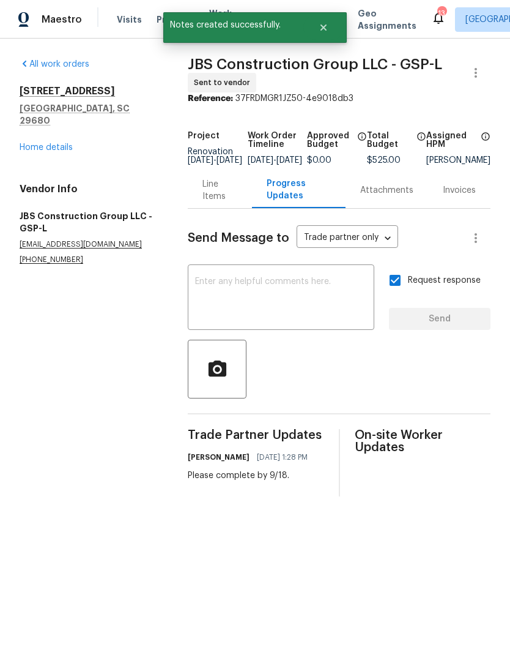
click at [40, 143] on link "Home details" at bounding box center [46, 147] width 53 height 9
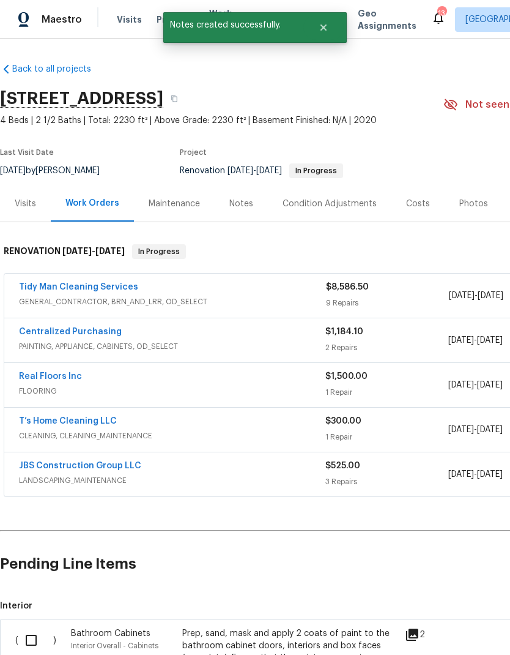
click at [242, 191] on div "Notes" at bounding box center [241, 203] width 53 height 36
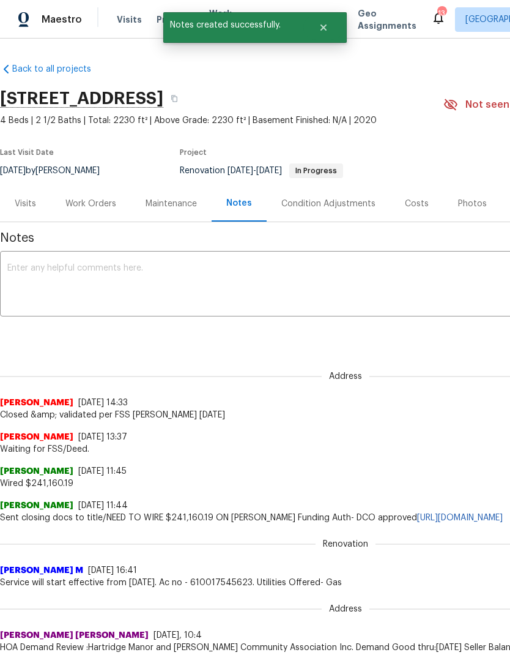
click at [40, 270] on textarea at bounding box center [345, 285] width 677 height 43
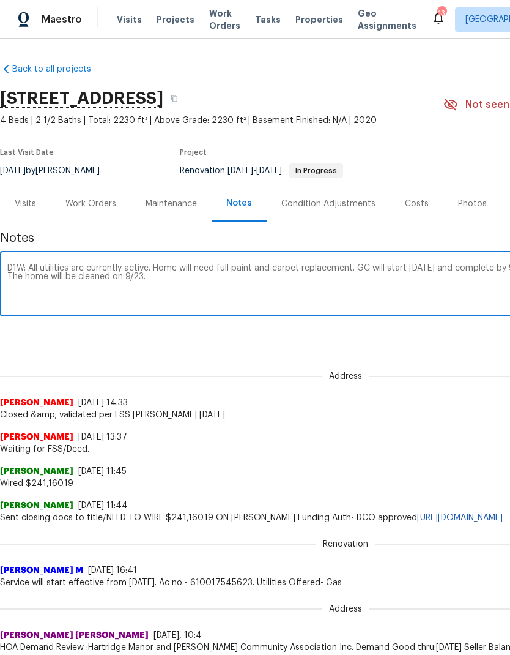
type textarea "D1W: All utilities are currently active. Home will need full paint and carpet r…"
click at [456, 335] on div "Renovation (current) ab4562fe-8082-447e-a0cf-bc67c8cea131 ​ Add" at bounding box center [345, 335] width 691 height 23
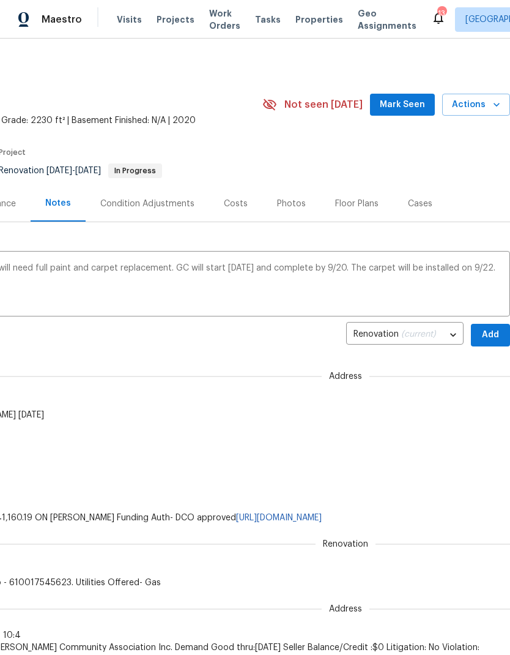
scroll to position [0, 181]
click at [494, 336] on span "Add" at bounding box center [491, 334] width 20 height 15
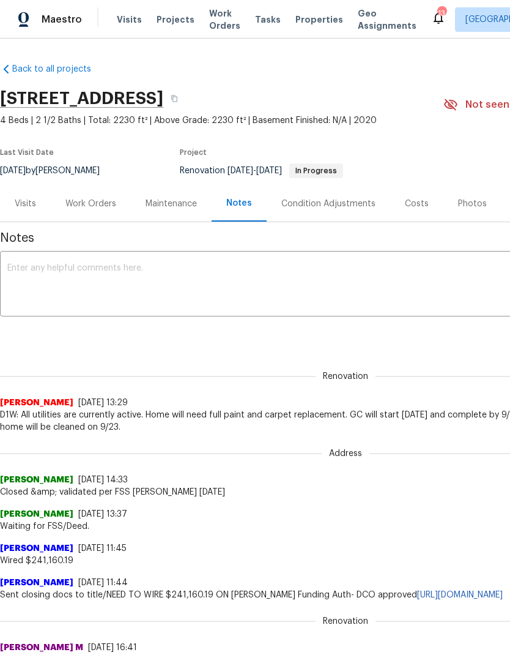
scroll to position [0, 0]
